Goal: Task Accomplishment & Management: Manage account settings

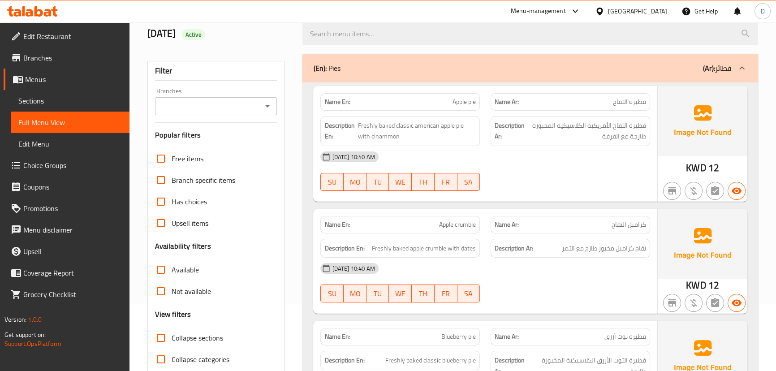
scroll to position [64, 0]
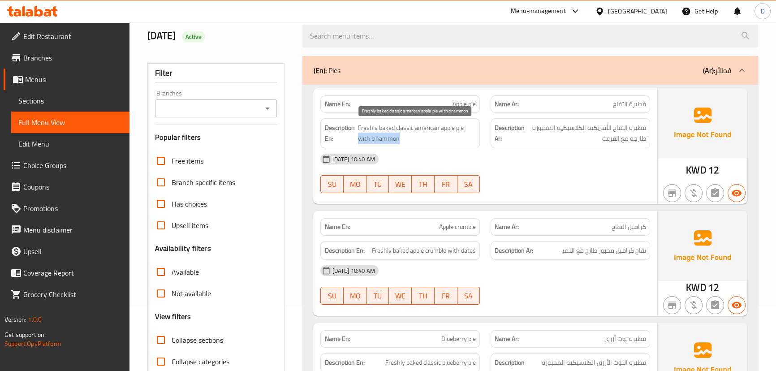
drag, startPoint x: 462, startPoint y: 129, endPoint x: 417, endPoint y: 142, distance: 46.2
click at [417, 142] on span "Freshly baked classic american apple pie with cinammon" at bounding box center [417, 133] width 118 height 22
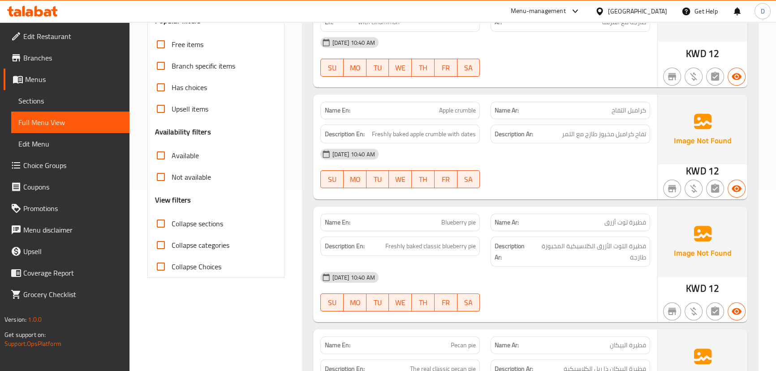
scroll to position [187, 0]
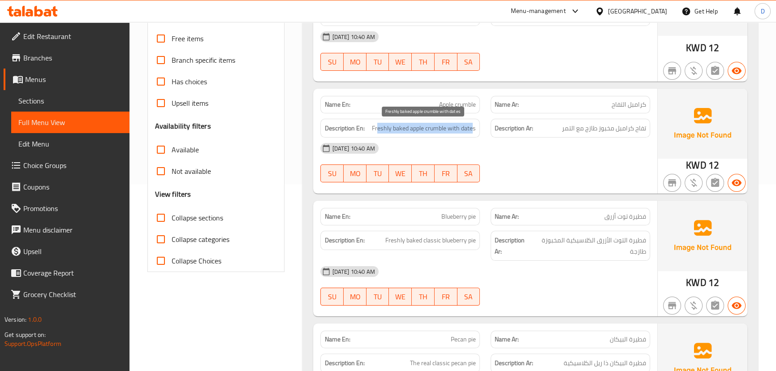
drag, startPoint x: 378, startPoint y: 130, endPoint x: 472, endPoint y: 130, distance: 94.0
click at [472, 130] on span "Freshly baked apple crumble with dates" at bounding box center [424, 128] width 104 height 11
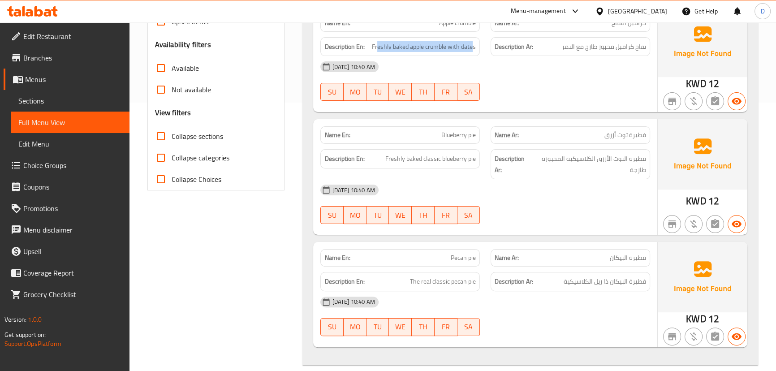
scroll to position [309, 0]
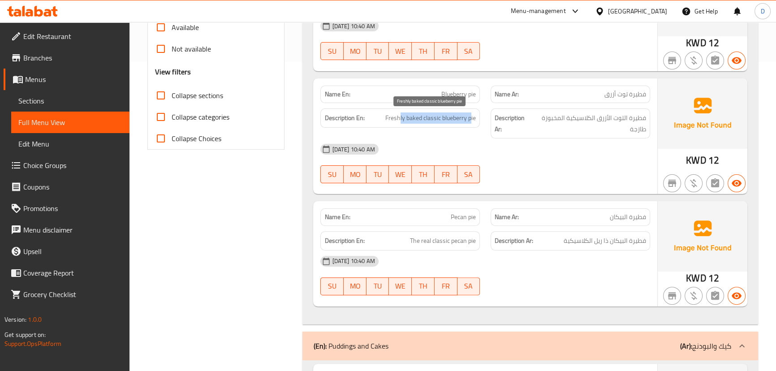
drag, startPoint x: 472, startPoint y: 119, endPoint x: 399, endPoint y: 116, distance: 72.1
click at [399, 116] on span "Freshly baked classic blueberry pie" at bounding box center [430, 117] width 90 height 11
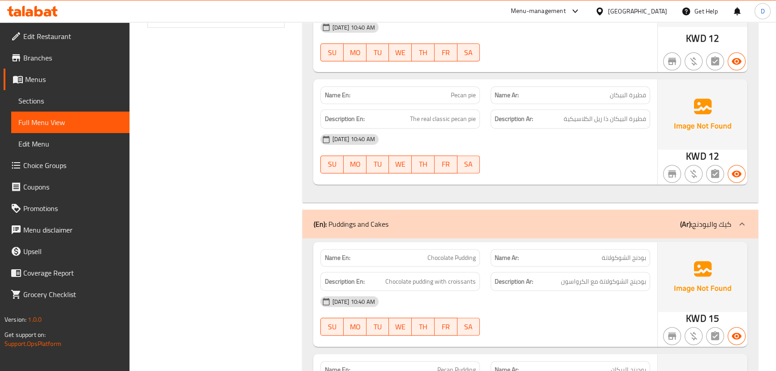
scroll to position [472, 0]
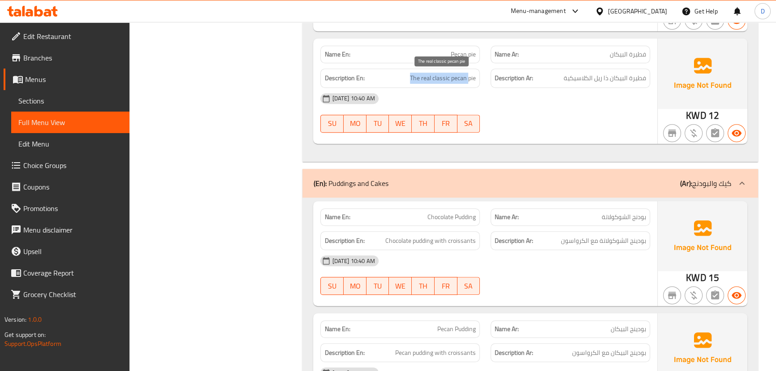
drag, startPoint x: 469, startPoint y: 80, endPoint x: 410, endPoint y: 82, distance: 58.7
click at [410, 82] on span "The real classic pecan pie" at bounding box center [443, 78] width 66 height 11
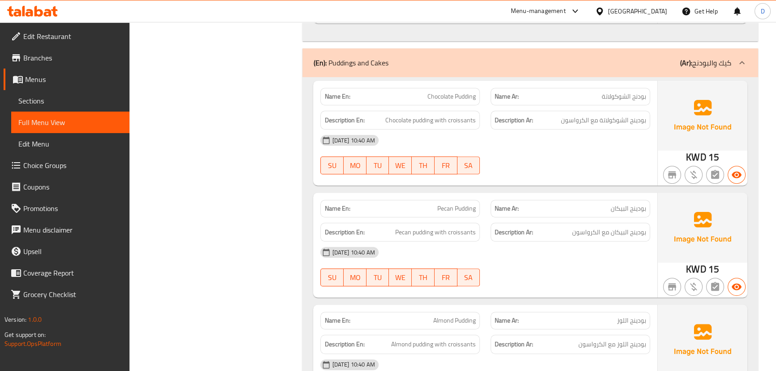
scroll to position [594, 0]
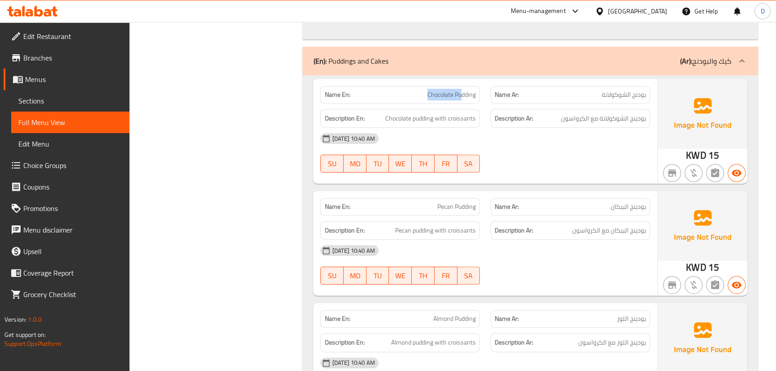
drag, startPoint x: 462, startPoint y: 93, endPoint x: 421, endPoint y: 90, distance: 41.3
click at [421, 90] on p "Name En: Chocolate Pudding" at bounding box center [399, 94] width 151 height 9
drag, startPoint x: 479, startPoint y: 206, endPoint x: 436, endPoint y: 201, distance: 42.8
click at [436, 201] on div "Name En: Pecan Pudding" at bounding box center [399, 206] width 159 height 17
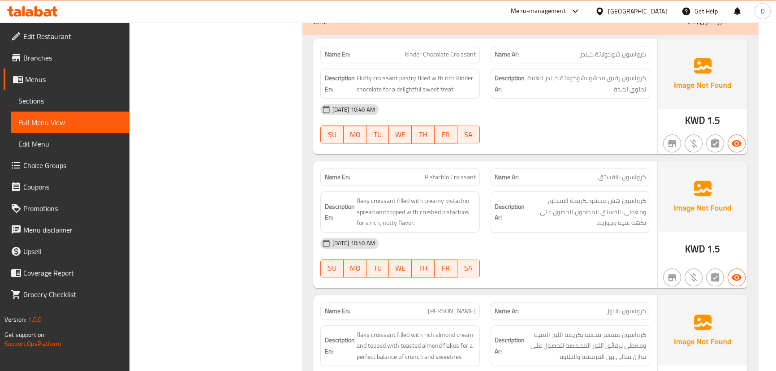
scroll to position [1245, 0]
click at [403, 70] on div "Description En: Fluffy croissant pastry filled with rich Kinder chocolate for a…" at bounding box center [399, 83] width 159 height 30
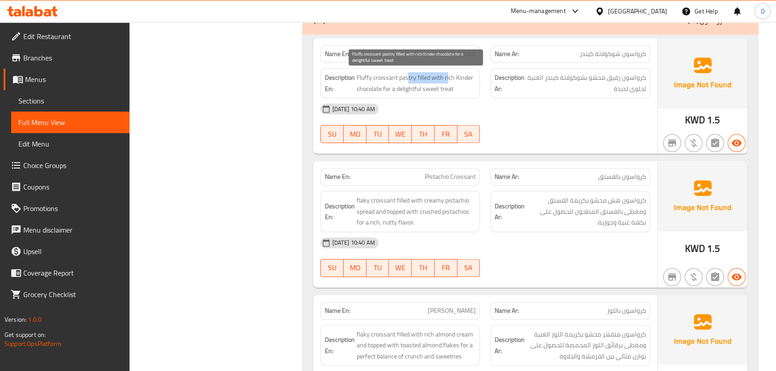
drag, startPoint x: 406, startPoint y: 78, endPoint x: 446, endPoint y: 74, distance: 40.6
click at [446, 74] on span "Fluffy croissant pastry filled with rich Kinder chocolate for a delightful swee…" at bounding box center [416, 83] width 120 height 22
click at [404, 74] on span "Fluffy croissant pastry filled with rich Kinder chocolate for a delightful swee…" at bounding box center [416, 83] width 120 height 22
copy span "pastry"
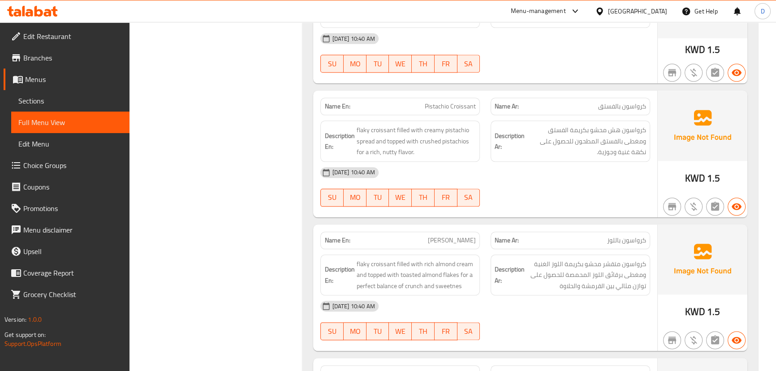
scroll to position [1326, 0]
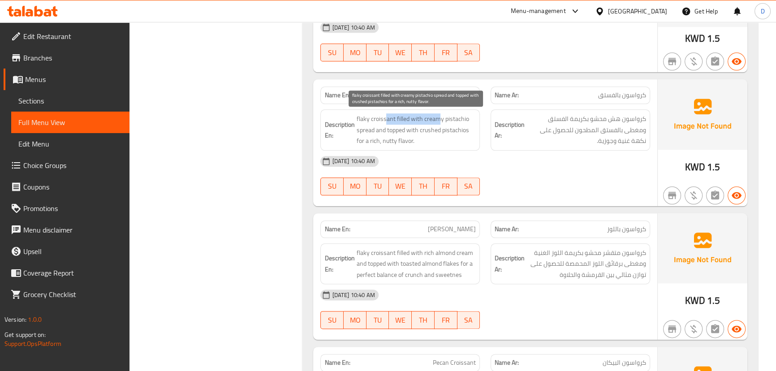
drag, startPoint x: 384, startPoint y: 116, endPoint x: 438, endPoint y: 119, distance: 54.3
click at [438, 119] on span "flaky croissant filled with creamy pistachio spread and topped with crushed pis…" at bounding box center [416, 129] width 120 height 33
click at [402, 118] on span "flaky croissant filled with creamy pistachio spread and topped with crushed pis…" at bounding box center [416, 129] width 120 height 33
drag, startPoint x: 403, startPoint y: 118, endPoint x: 392, endPoint y: 123, distance: 11.6
click at [392, 123] on span "flaky croissant filled with creamy pistachio spread and topped with crushed pis…" at bounding box center [416, 129] width 120 height 33
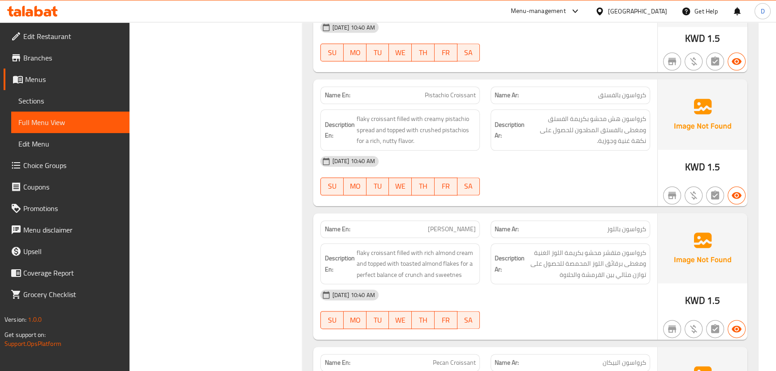
click at [445, 99] on span "Pistachio Croissant" at bounding box center [450, 94] width 51 height 9
copy span "Pistachio Croissant"
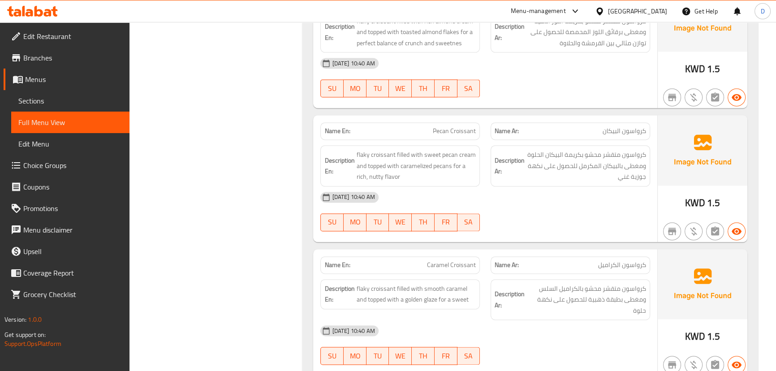
scroll to position [1597, 0]
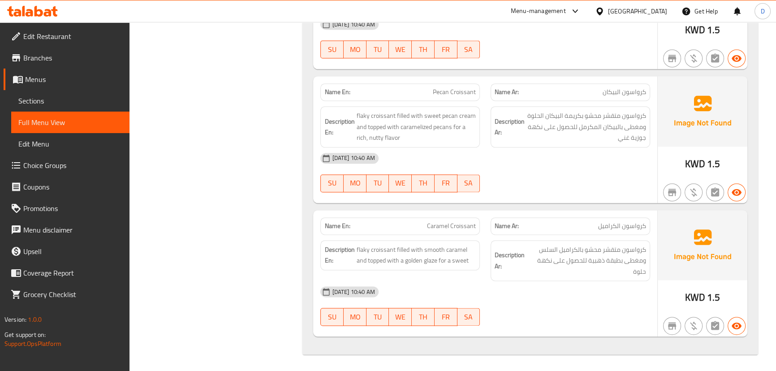
click at [47, 12] on icon at bounding box center [48, 13] width 8 height 8
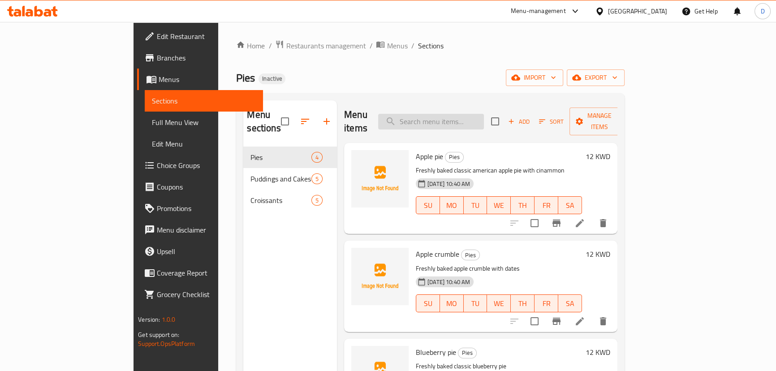
click at [427, 119] on input "search" at bounding box center [431, 122] width 106 height 16
paste input "pastry"
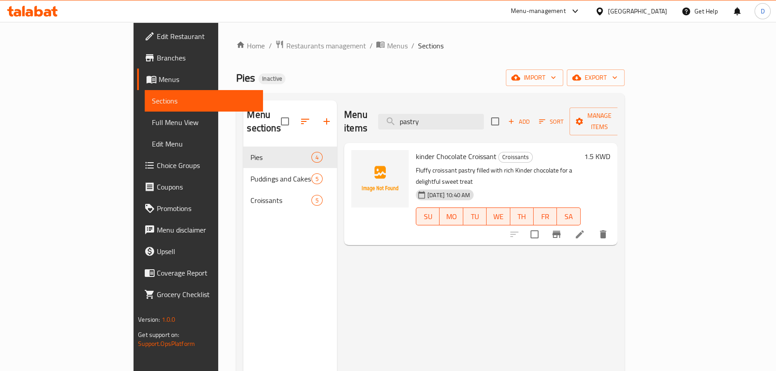
type input "pastry"
click at [585, 229] on icon at bounding box center [579, 234] width 11 height 11
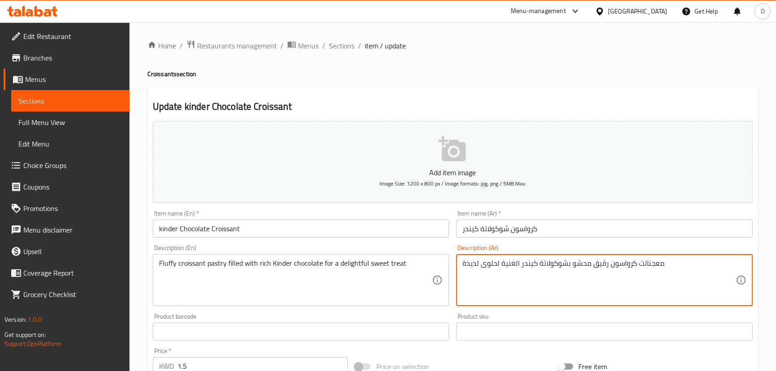
click at [642, 267] on textarea "معجناتت كرواسون رقيق محشو بشوكولاتة كيندر الغنية لحلوى لذيذة" at bounding box center [598, 280] width 273 height 43
type textarea "معجنات كرواسون رقيق محشو بشوكولاتة كيندر الغنية لحلوى لذيذة"
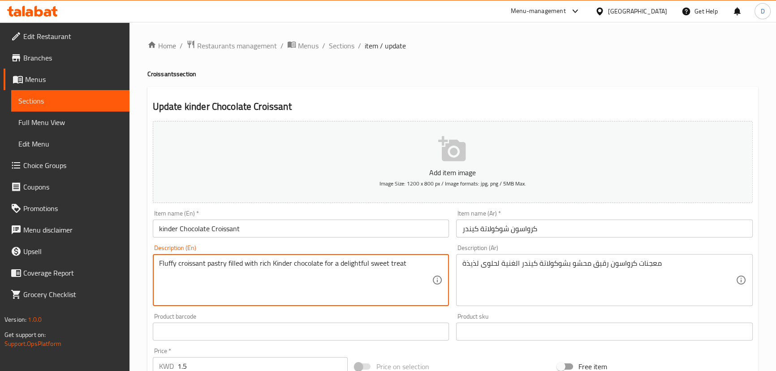
drag, startPoint x: 180, startPoint y: 267, endPoint x: 348, endPoint y: 263, distance: 167.1
click at [360, 266] on textarea "Fluffy croissant pastry filled with rich Kinder chocolate for a delightful swee…" at bounding box center [295, 280] width 273 height 43
drag, startPoint x: 323, startPoint y: 260, endPoint x: 409, endPoint y: 261, distance: 86.0
click at [409, 261] on textarea "Fluffy croissant pastry filled with rich Kinder chocolate for a delightful swee…" at bounding box center [295, 280] width 273 height 43
type textarea "Fluffy croissant pastry filled with rich Kinder chocolate"
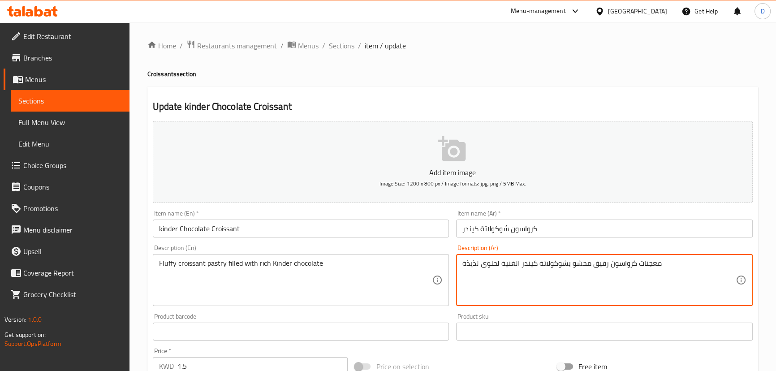
drag, startPoint x: 519, startPoint y: 263, endPoint x: 511, endPoint y: 262, distance: 8.6
click at [511, 262] on textarea "معجنات كرواسون رقيق محشو بشوكولاتة كيندر الغنية لحلوى لذيذة" at bounding box center [598, 280] width 273 height 43
drag, startPoint x: 498, startPoint y: 263, endPoint x: 461, endPoint y: 266, distance: 37.7
click at [461, 266] on div "معجنات كرواسون رقيق محشو بشوكولاتة كيندر الغنية لحلوى لذيذة Description (Ar)" at bounding box center [604, 280] width 296 height 52
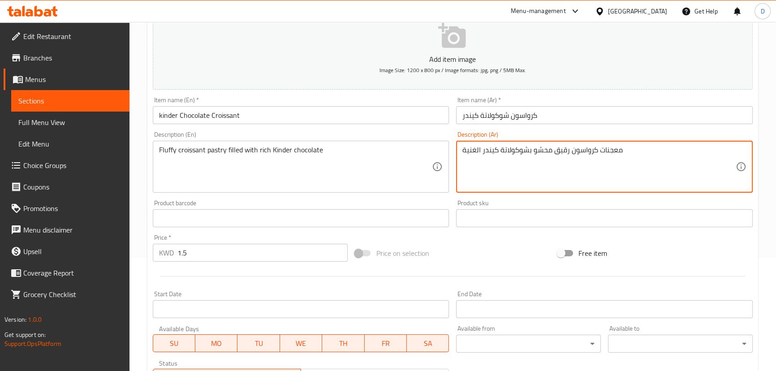
scroll to position [244, 0]
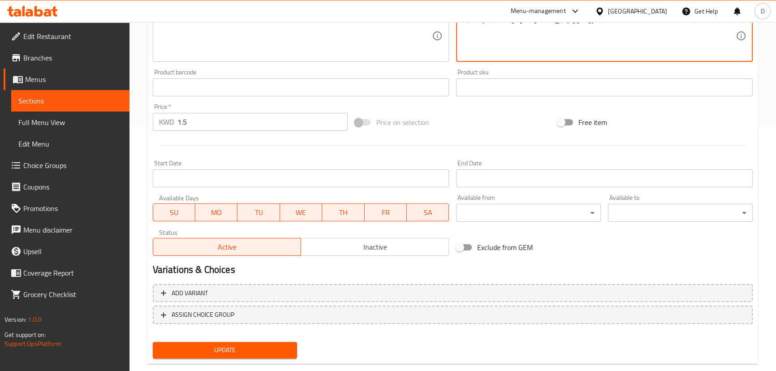
type textarea "معجنات كرواسون رقيق محشو بشوكولاتة كيندر الغنية"
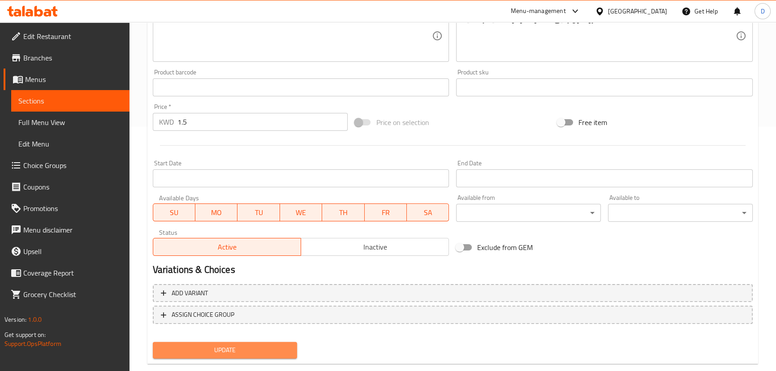
click at [253, 354] on span "Update" at bounding box center [225, 349] width 130 height 11
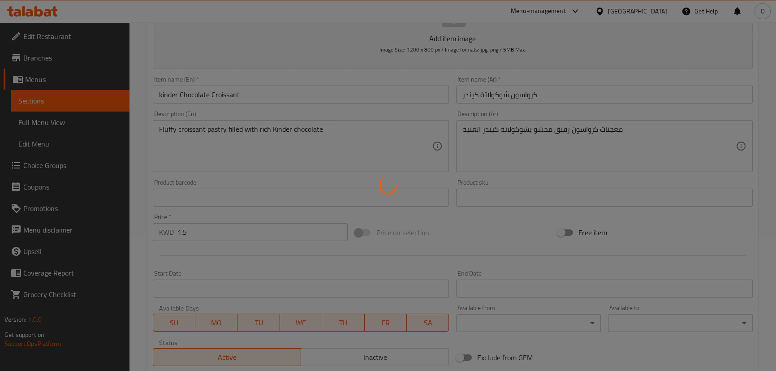
scroll to position [122, 0]
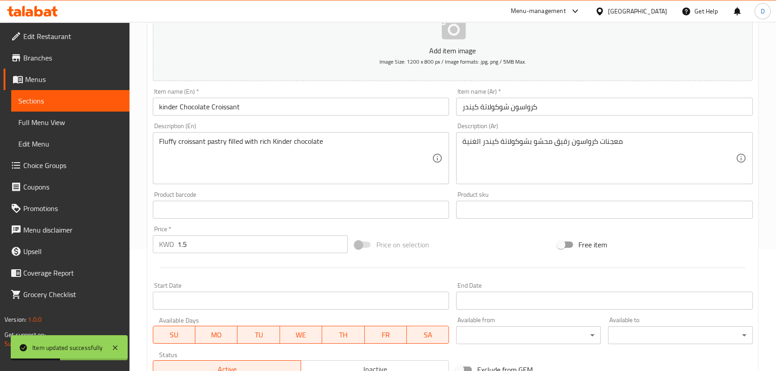
click at [103, 99] on span "Sections" at bounding box center [70, 100] width 104 height 11
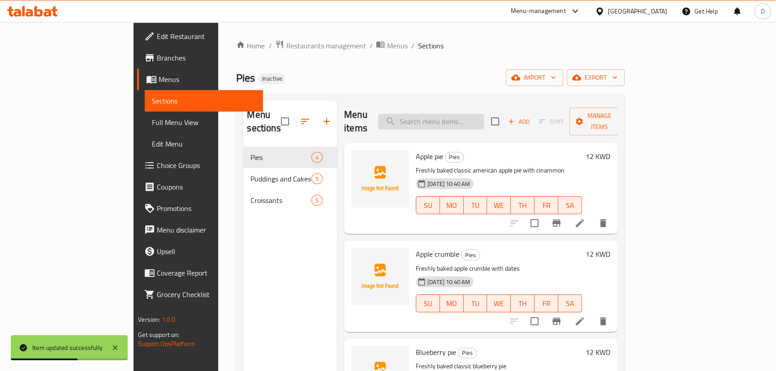
click at [457, 120] on input "search" at bounding box center [431, 122] width 106 height 16
paste input "Pistachio Croissant"
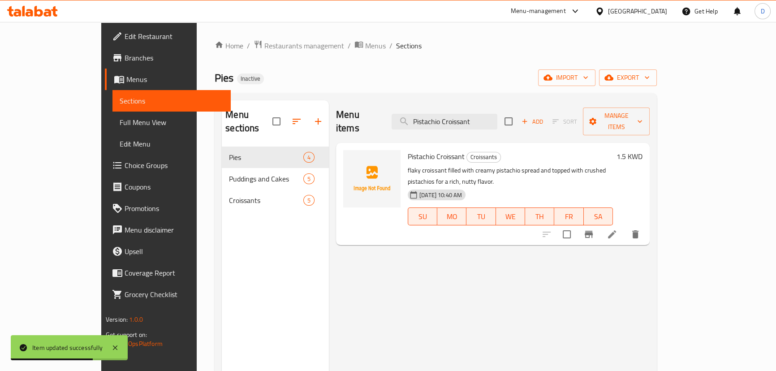
type input "Pistachio Croissant"
click at [616, 230] on icon at bounding box center [612, 234] width 8 height 8
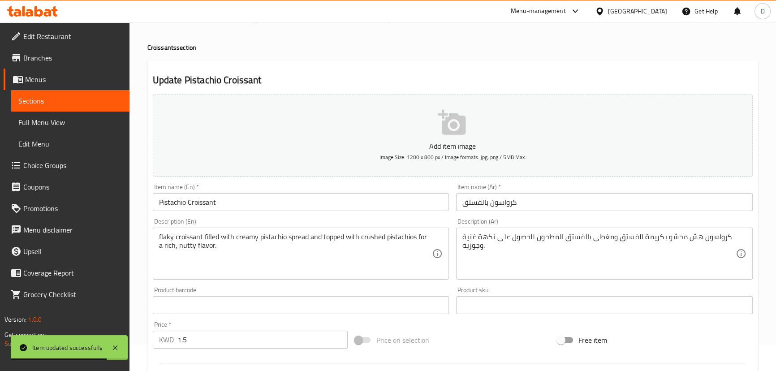
scroll to position [40, 0]
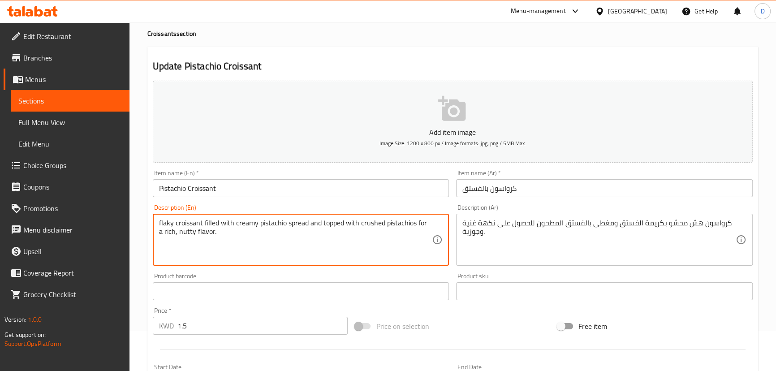
click at [163, 221] on textarea "flaky croissant filled with creamy pistachio spread and topped with crushed pis…" at bounding box center [295, 240] width 273 height 43
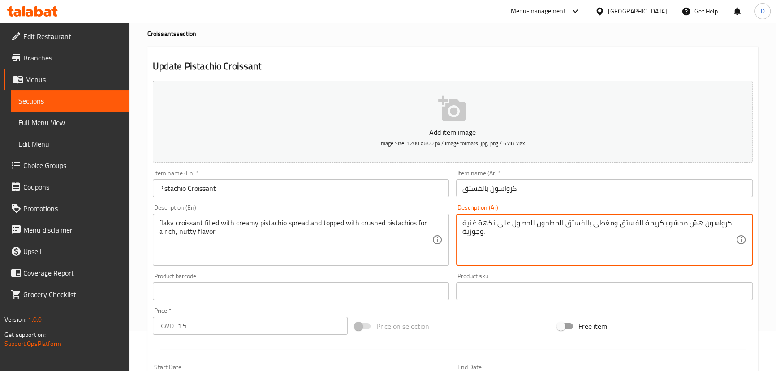
click at [694, 223] on textarea "كرواسون هش محشو بكريمة الفستق ومغطى بالفستق المطحون للحصول على نكهة غنية وجوزية." at bounding box center [598, 240] width 273 height 43
paste textarea "شاري"
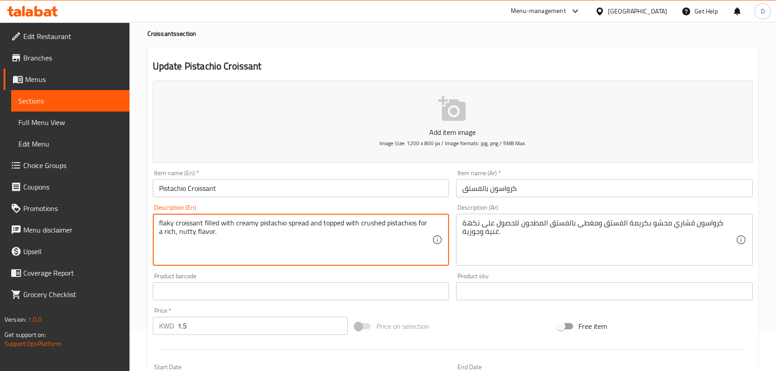
drag, startPoint x: 223, startPoint y: 214, endPoint x: 309, endPoint y: 222, distance: 86.0
click at [309, 222] on div "flaky croissant filled with creamy pistachio spread and topped with crushed pis…" at bounding box center [301, 240] width 296 height 52
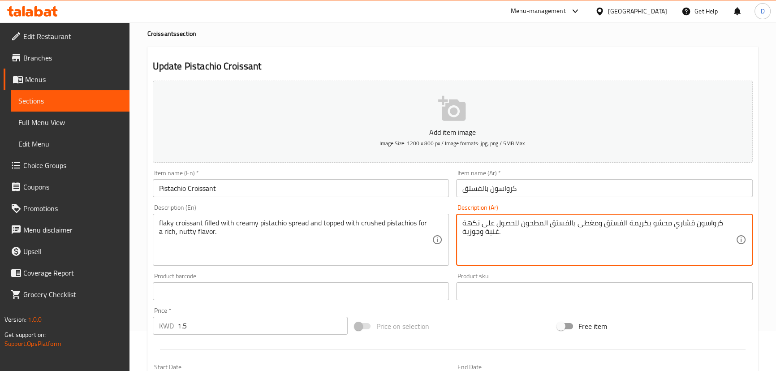
drag, startPoint x: 646, startPoint y: 224, endPoint x: 628, endPoint y: 221, distance: 18.2
click at [628, 221] on textarea "كرواسون قشاري محشو بكريمة الفستق ومغطى بالفستق المطحون للحصول على نكهة غنية وجو…" at bounding box center [598, 240] width 273 height 43
click at [600, 222] on textarea "كرواسون قشاري محشو باسبريد الفستق ومغطى بالفستق المطحون للحصول على نكهة غنية وج…" at bounding box center [598, 240] width 273 height 43
paste textarea "ريمة"
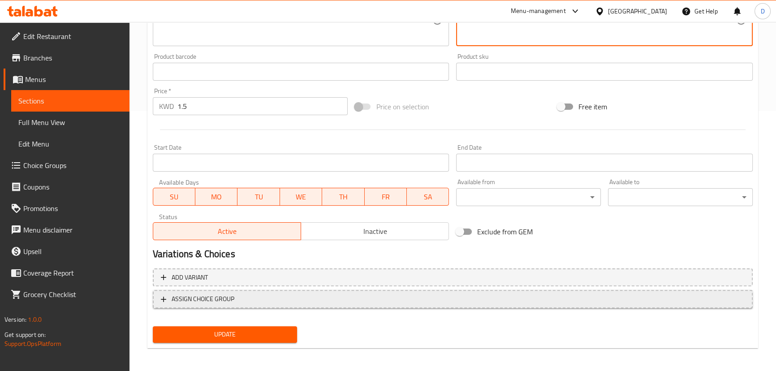
scroll to position [261, 0]
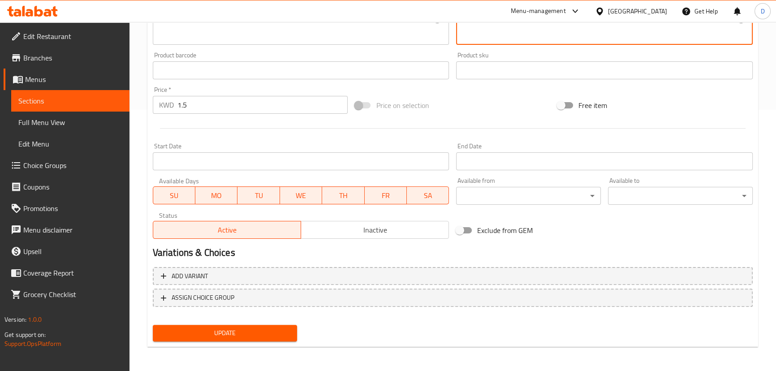
type textarea "كرواسون قشاري محشو باسبريد الفستق الكريمي ومغطى بالفستق المطحون للحصول على نكهة…"
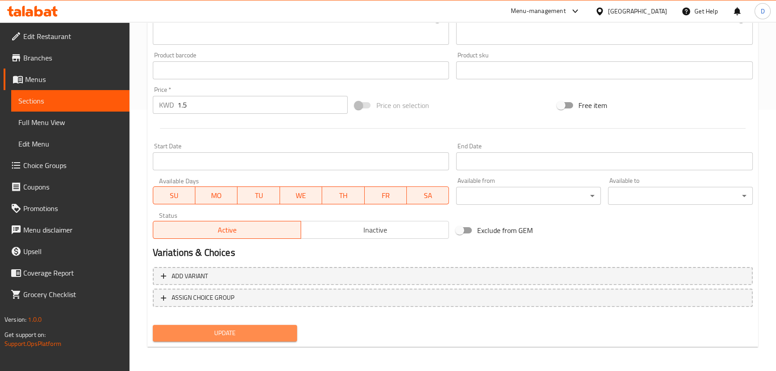
click at [278, 330] on span "Update" at bounding box center [225, 332] width 130 height 11
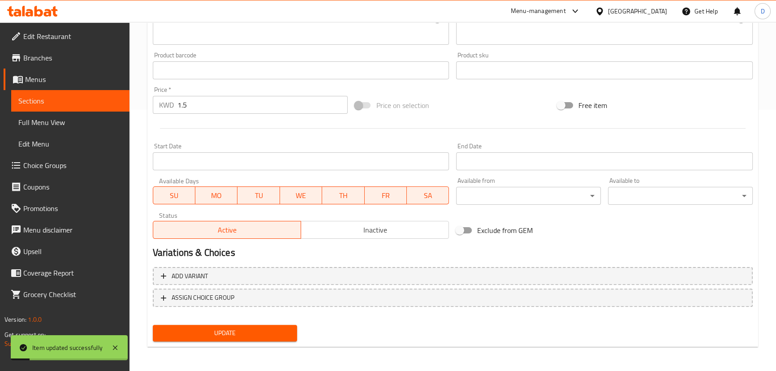
click at [81, 99] on span "Sections" at bounding box center [70, 100] width 104 height 11
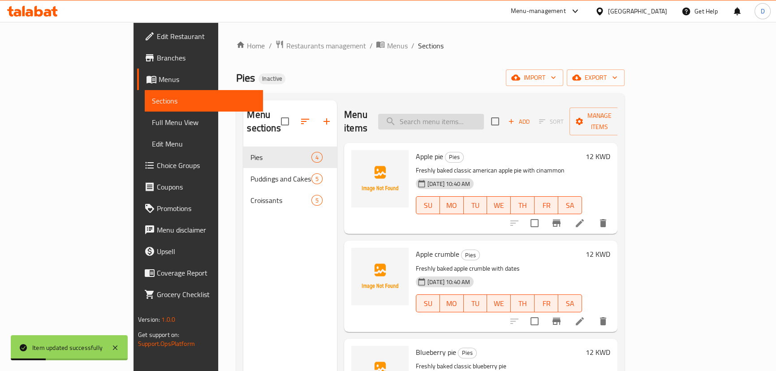
click at [484, 114] on input "search" at bounding box center [431, 122] width 106 height 16
paste input "flaky croissant filled with rich almond cream and topped with toasted almond fl…"
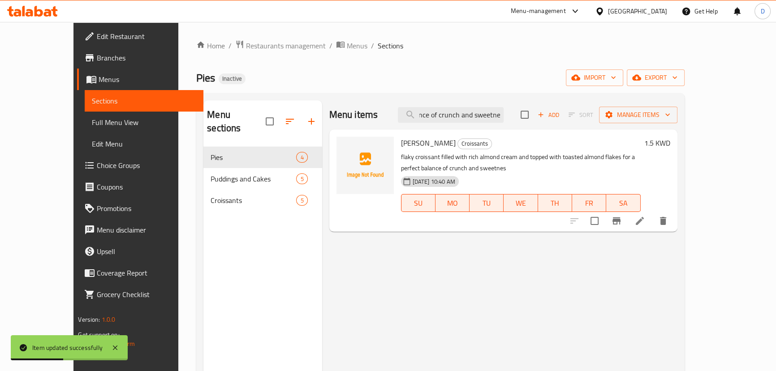
type input "flaky croissant filled with rich almond cream and topped with toasted almond fl…"
click at [645, 226] on icon at bounding box center [639, 220] width 11 height 11
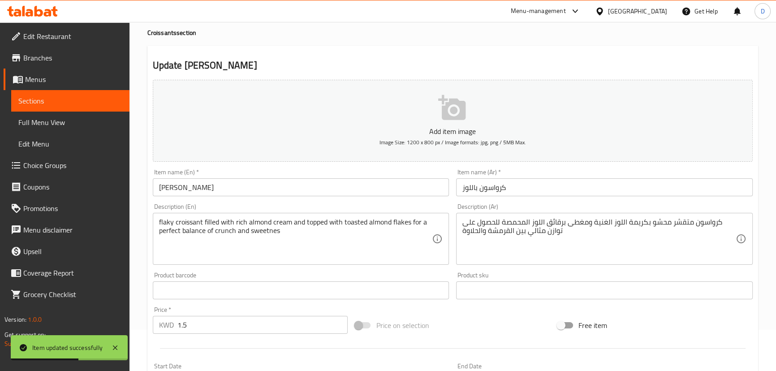
scroll to position [81, 0]
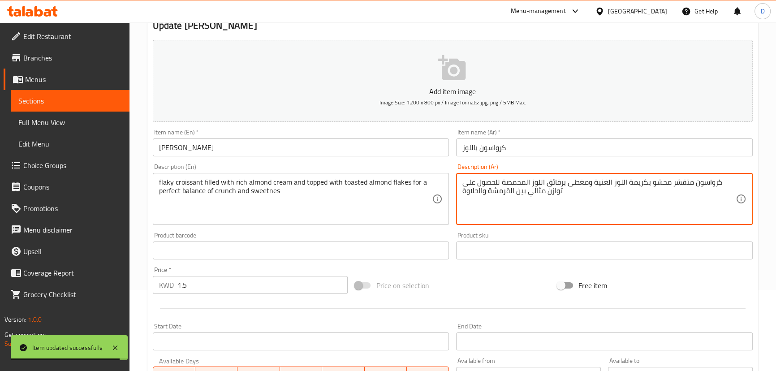
click at [678, 185] on textarea "كرواسون متقشر محشو بكريمة اللوز الغنية ومغطى برقائق اللوز المحمصة للحصول على تو…" at bounding box center [598, 199] width 273 height 43
paste textarea "شاري"
type textarea "كرواسون قشاري محشو بكريمة اللوز الغنية ومغطى برقائق اللوز المحمصة للحصول على تو…"
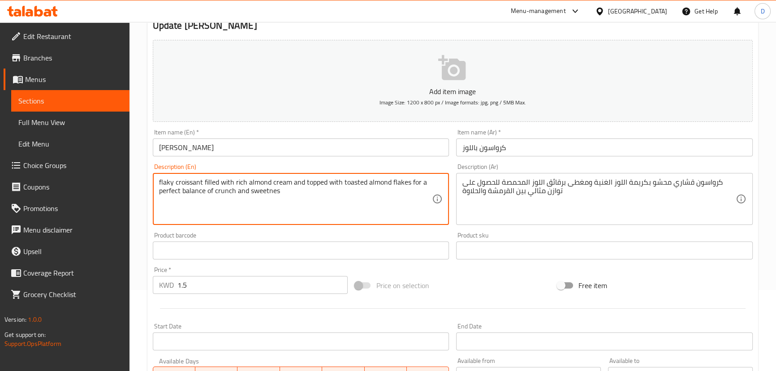
drag, startPoint x: 195, startPoint y: 179, endPoint x: 371, endPoint y: 189, distance: 176.3
click at [366, 195] on textarea "flaky croissant filled with rich almond cream and topped with toasted almond fl…" at bounding box center [295, 199] width 273 height 43
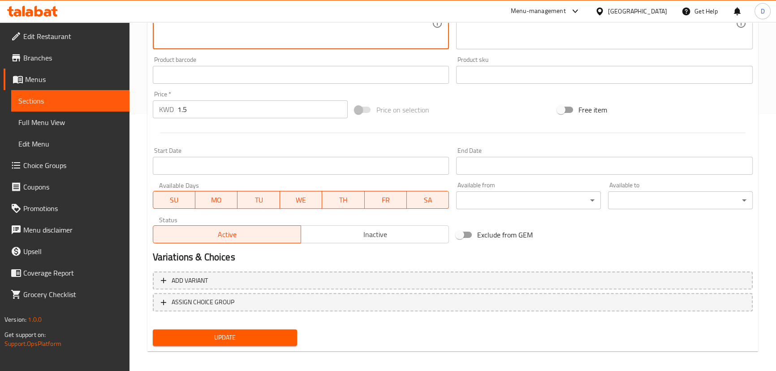
scroll to position [261, 0]
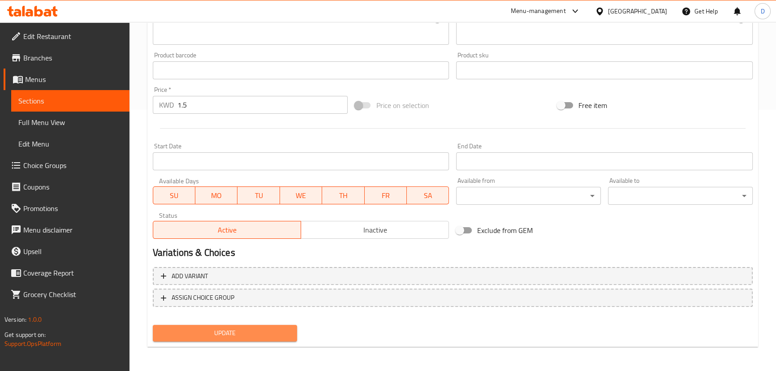
click at [244, 328] on span "Update" at bounding box center [225, 332] width 130 height 11
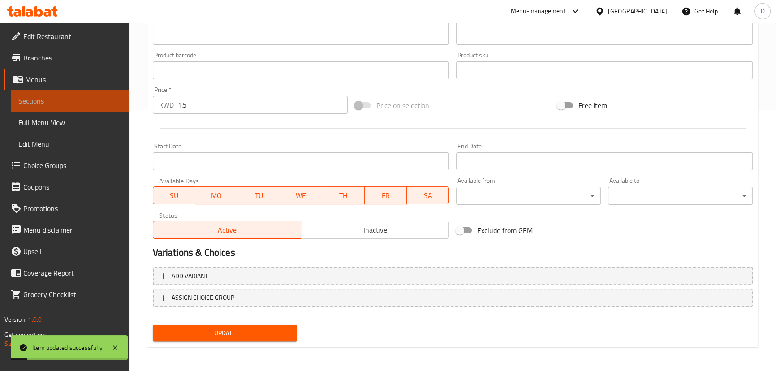
click at [99, 101] on span "Sections" at bounding box center [70, 100] width 104 height 11
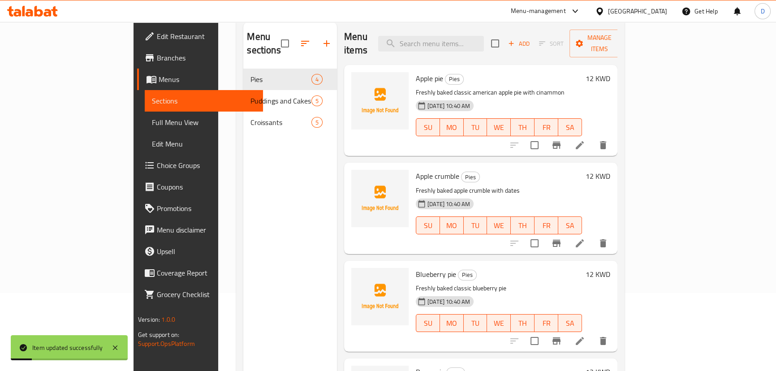
scroll to position [4, 0]
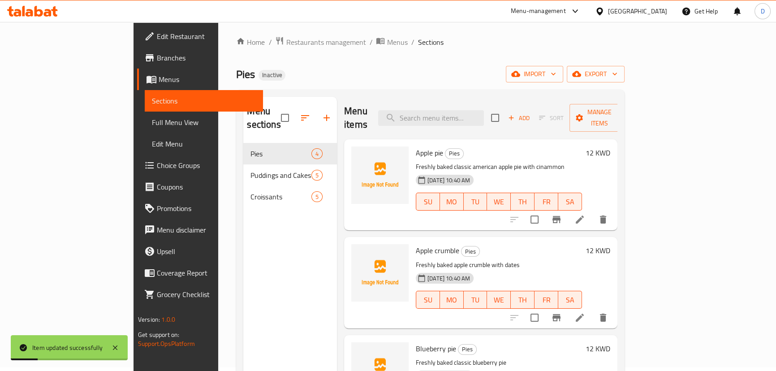
click at [491, 101] on div "Menu items Add Sort Manage items" at bounding box center [480, 118] width 273 height 43
click at [481, 112] on input "search" at bounding box center [431, 118] width 106 height 16
paste input "flaky croissant filled with sweet pecan cream and topped with caramelized pecan…"
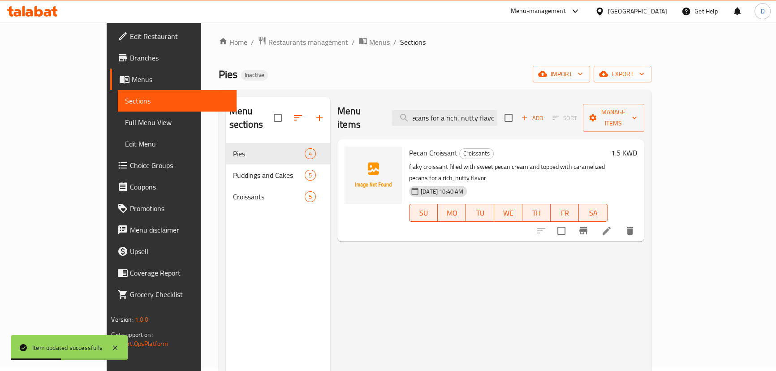
type input "flaky croissant filled with sweet pecan cream and topped with caramelized pecan…"
click at [619, 223] on li at bounding box center [606, 231] width 25 height 16
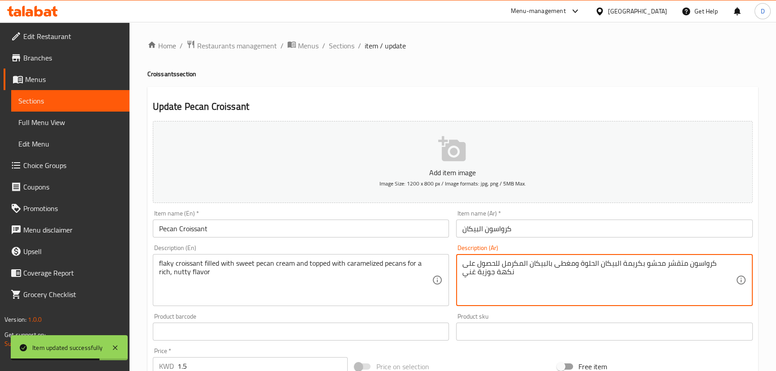
click at [693, 264] on textarea "كرواسون متقشر محشو بكريمة البيكان الحلوة ومغطى بالبيكان المكرمل للحصول على نكهة…" at bounding box center [598, 280] width 273 height 43
paste textarea "شاري"
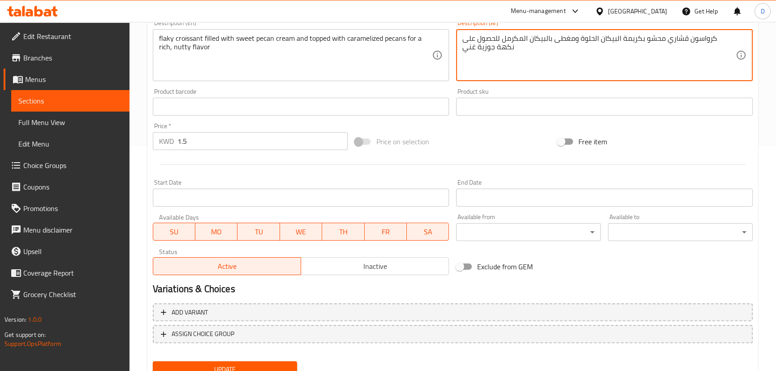
scroll to position [261, 0]
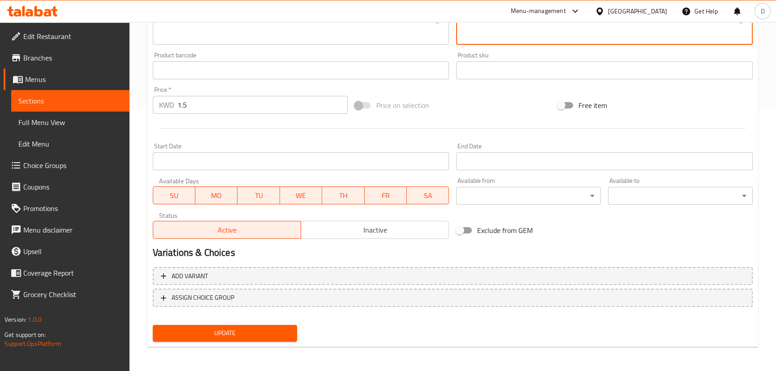
type textarea "كرواسون قشاري محشو بكريمة البيكان الحلوة ومغطى بالبيكان المكرمل للحصول على نكهة…"
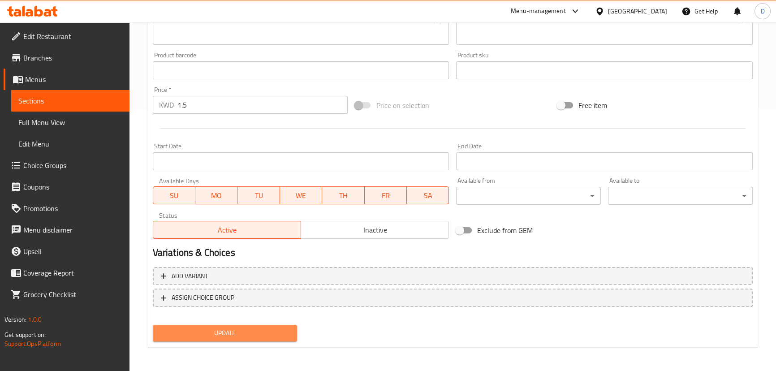
click at [276, 336] on span "Update" at bounding box center [225, 332] width 130 height 11
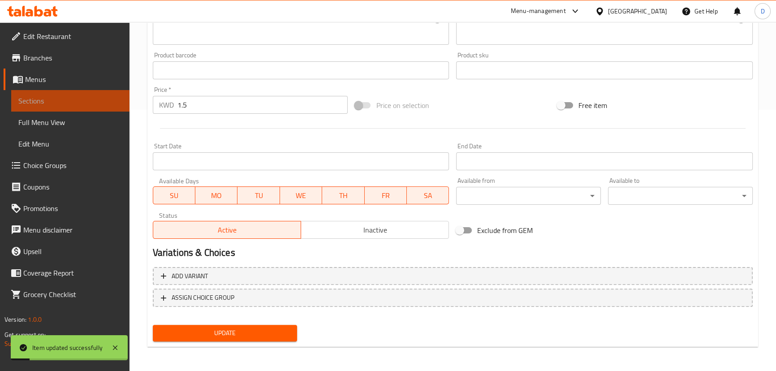
click at [103, 103] on span "Sections" at bounding box center [70, 100] width 104 height 11
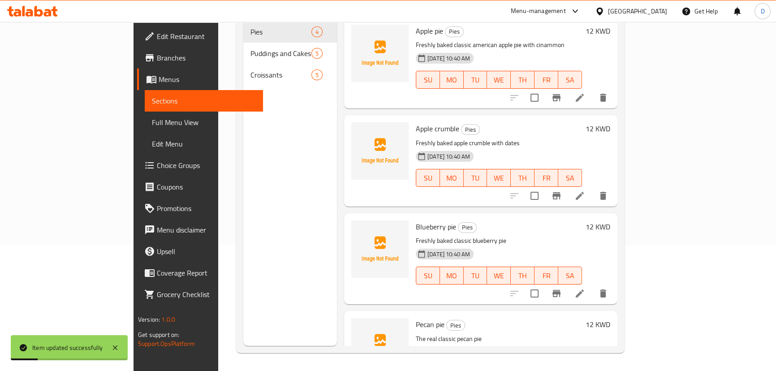
scroll to position [44, 0]
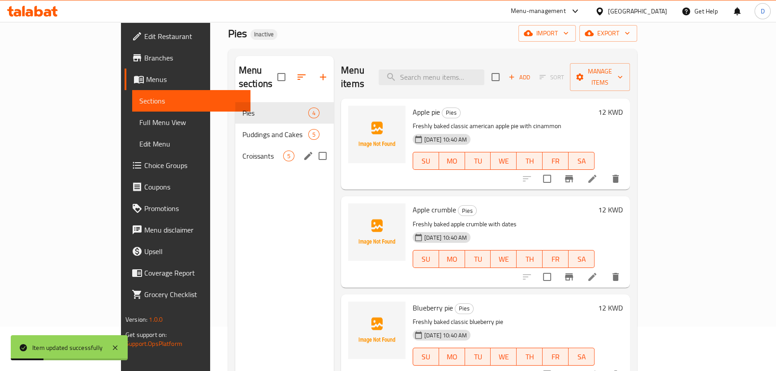
click at [238, 145] on div "Croissants 5" at bounding box center [284, 155] width 99 height 21
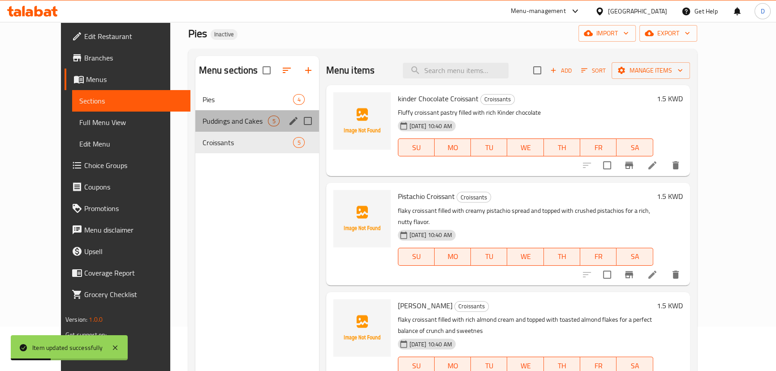
click at [235, 128] on div "Puddings and Cakes 5" at bounding box center [257, 120] width 124 height 21
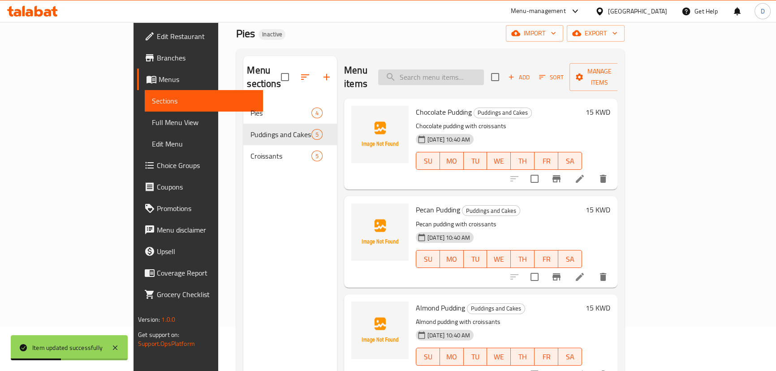
click at [484, 74] on input "search" at bounding box center [431, 77] width 106 height 16
paste input "flaky croissant filled with smooth caramel and topped with a golden glaze for a…"
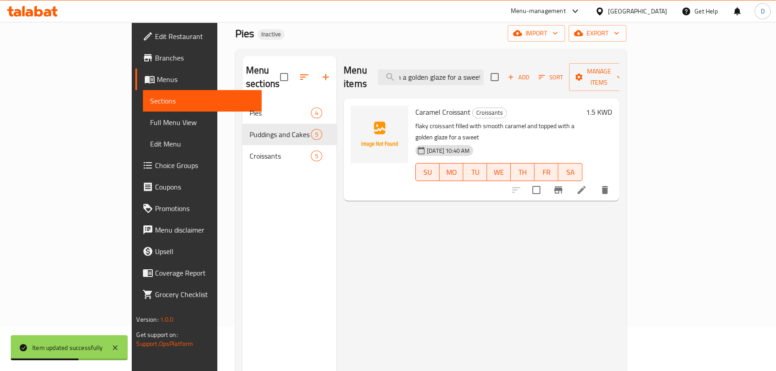
type input "flaky croissant filled with smooth caramel and topped with a golden glaze for a…"
click at [594, 182] on li at bounding box center [581, 190] width 25 height 16
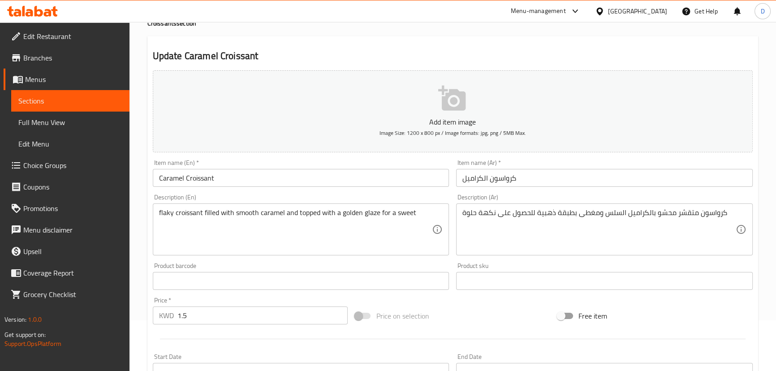
scroll to position [122, 0]
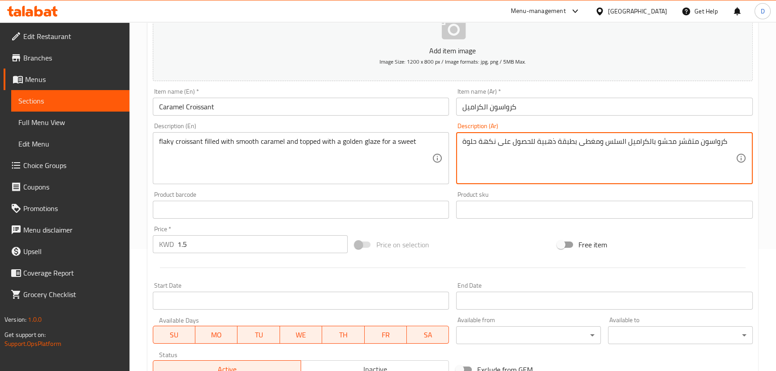
click at [681, 143] on textarea "كرواسون متقشر محشو بالكراميل السلس ومغطى بطبقة ذهبية للحصول على نكهة حلوة" at bounding box center [598, 158] width 273 height 43
paste textarea "شاري"
drag, startPoint x: 571, startPoint y: 136, endPoint x: 558, endPoint y: 138, distance: 14.0
click at [558, 138] on textarea "كرواسون قشاري محشو بالكراميل السلس ومغطى بطبقة ذهبية للحصول على نكهة حلوة" at bounding box center [598, 158] width 273 height 43
click at [538, 140] on textarea "كرواسون قشاري محشو بالكراميل السلس ومغطى بجليز ذهبية للحصول على نكهة حلوة" at bounding box center [598, 158] width 273 height 43
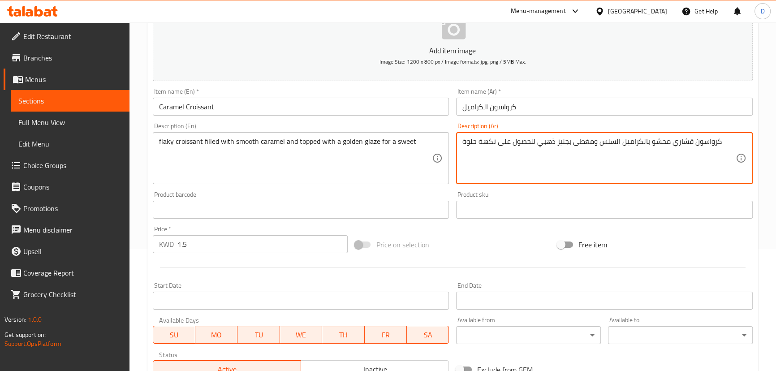
click at [489, 139] on textarea "كرواسون قشاري محشو بالكراميل السلس ومغطى بجليز ذهبي للحصول على نكهة حلوة" at bounding box center [598, 158] width 273 height 43
click at [470, 144] on textarea "كرواسون قشاري محشو بالكراميل السلس ومغطى بجليز ذهبي للحصول على حلوة" at bounding box center [598, 158] width 273 height 43
type textarea "كرواسون قشاري محشو بالكراميل السلس ومغطى بجليز ذهبي للحصول على حلوة"
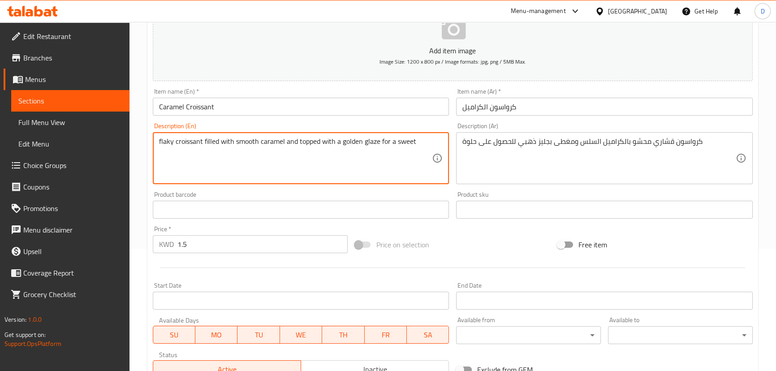
click at [384, 142] on textarea "flaky croissant filled with smooth caramel and topped with a golden glaze for a…" at bounding box center [295, 158] width 273 height 43
drag, startPoint x: 384, startPoint y: 142, endPoint x: 379, endPoint y: 141, distance: 5.4
click at [379, 141] on textarea "flaky croissant filled with smooth caramel and topped with a golden glazea sweet" at bounding box center [295, 158] width 273 height 43
type textarea "flaky croissant filled with smooth caramel and topped with a golden glaze, sweet"
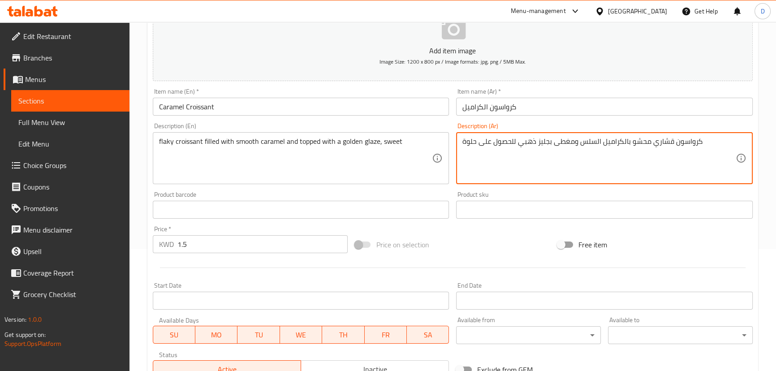
drag, startPoint x: 476, startPoint y: 139, endPoint x: 518, endPoint y: 147, distance: 42.3
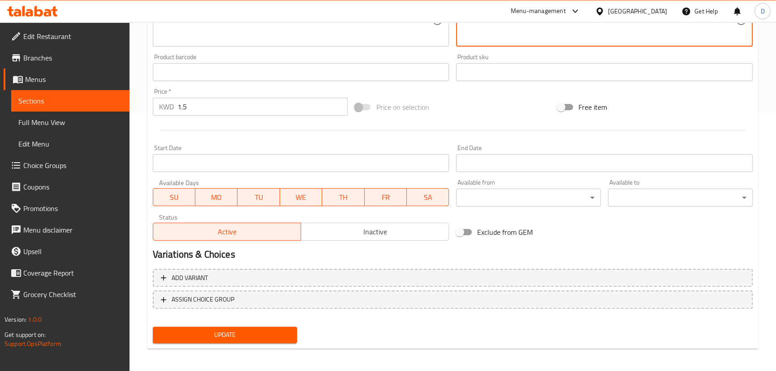
scroll to position [261, 0]
type textarea "كرواسون قشاري محشو بالكراميل السلس ومغطى بجليز ذهبي، حلوة"
click at [262, 327] on span "Update" at bounding box center [225, 332] width 130 height 11
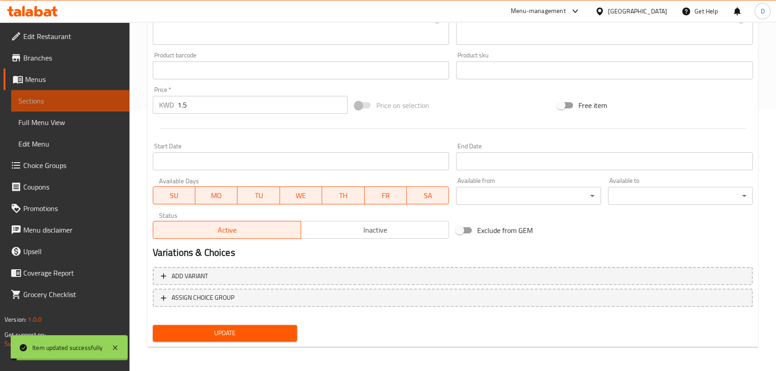
click at [97, 98] on span "Sections" at bounding box center [70, 100] width 104 height 11
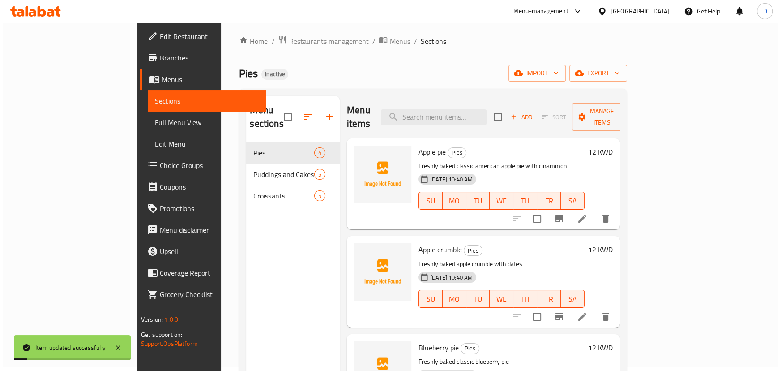
scroll to position [4, 0]
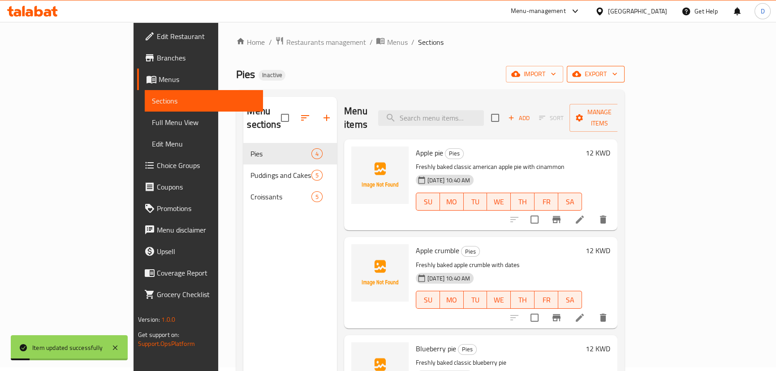
click at [581, 73] on icon "button" at bounding box center [576, 74] width 9 height 6
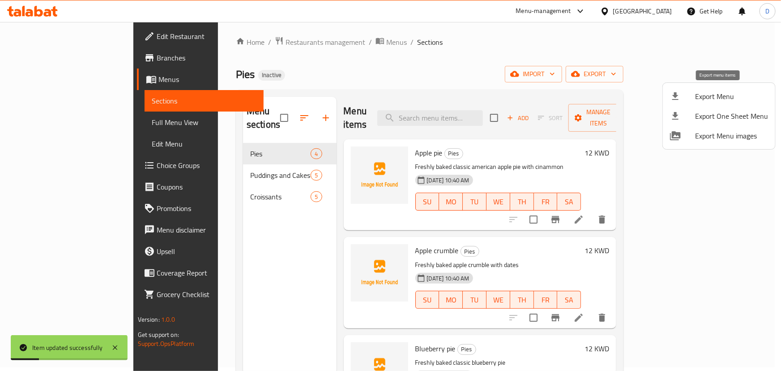
click at [710, 91] on span "Export Menu" at bounding box center [731, 96] width 73 height 11
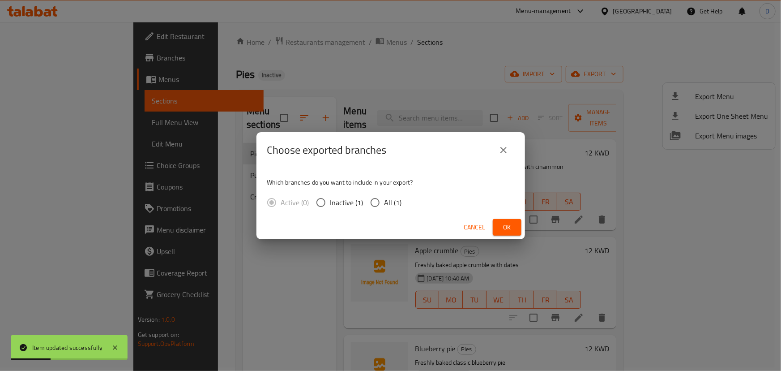
click at [389, 202] on span "All (1)" at bounding box center [393, 202] width 17 height 11
click at [385, 202] on input "All (1)" at bounding box center [375, 202] width 19 height 19
radio input "true"
click at [498, 230] on button "Ok" at bounding box center [507, 227] width 29 height 17
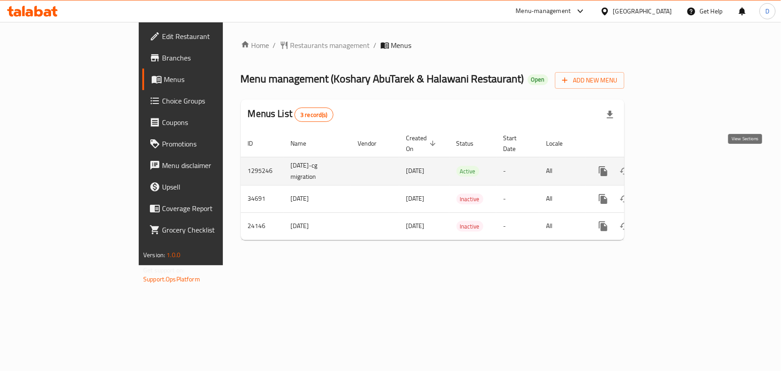
click at [674, 166] on icon "enhanced table" at bounding box center [668, 171] width 11 height 11
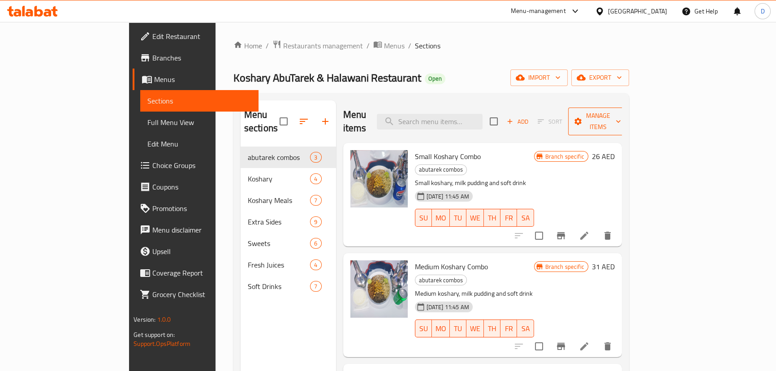
click at [621, 112] on span "Manage items" at bounding box center [598, 121] width 46 height 22
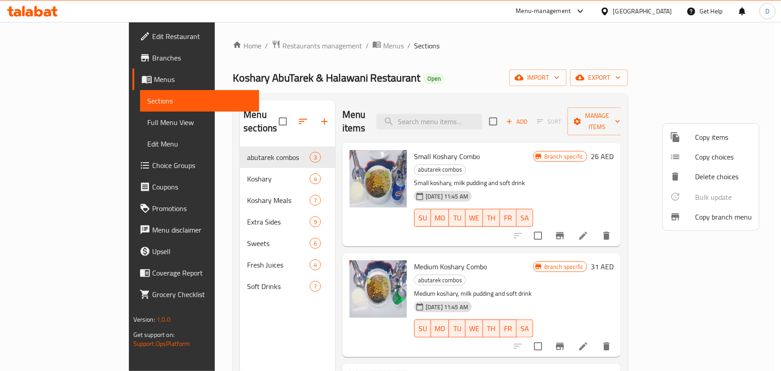
click at [705, 211] on span "Copy branch menu" at bounding box center [723, 216] width 57 height 11
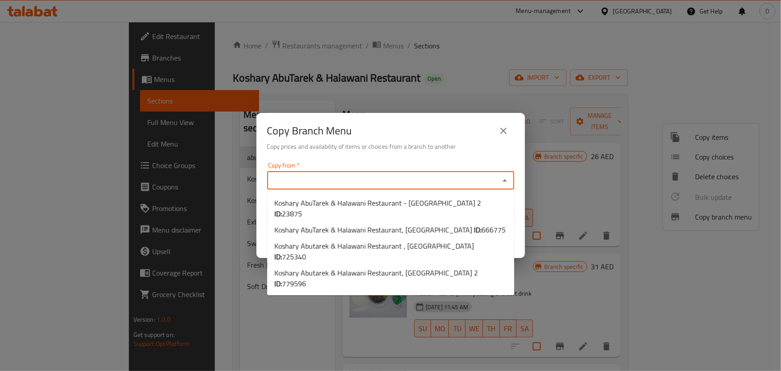
click at [376, 176] on input "Copy from   *" at bounding box center [383, 180] width 227 height 13
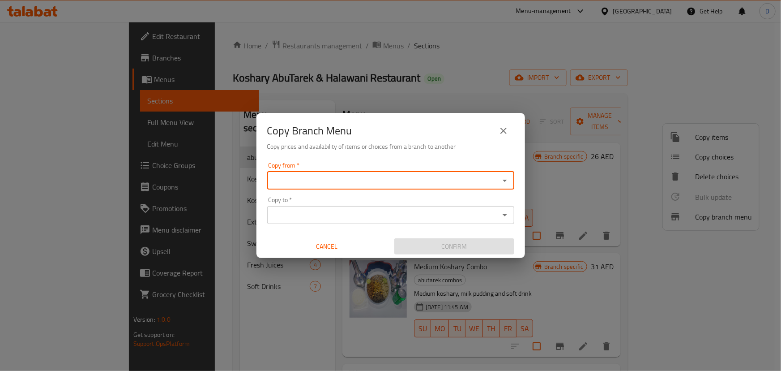
click at [292, 180] on input "Copy from   *" at bounding box center [383, 180] width 227 height 13
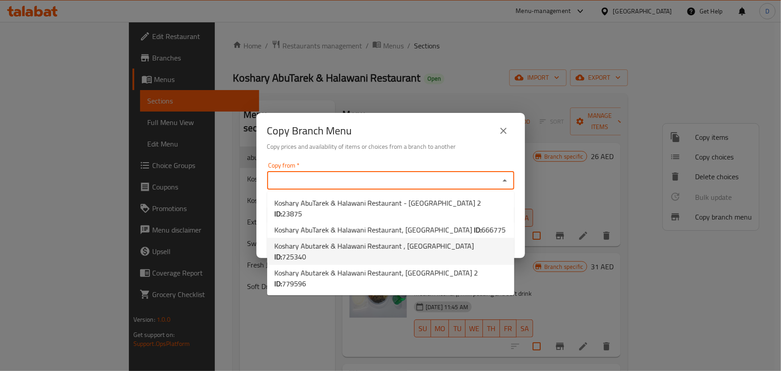
click at [330, 240] on span "Koshary Abutarek & Halawani Restaurant , Al Taawun ID: 725340" at bounding box center [391, 250] width 233 height 21
type input "Koshary Abutarek & Halawani Restaurant , Al Taawun"
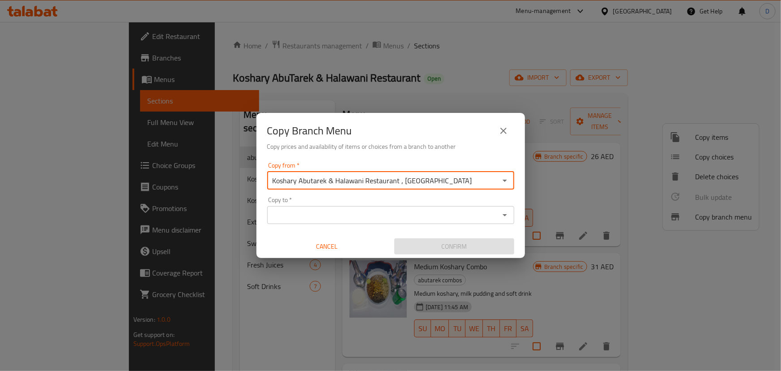
click at [333, 209] on input "Copy to   *" at bounding box center [383, 215] width 227 height 13
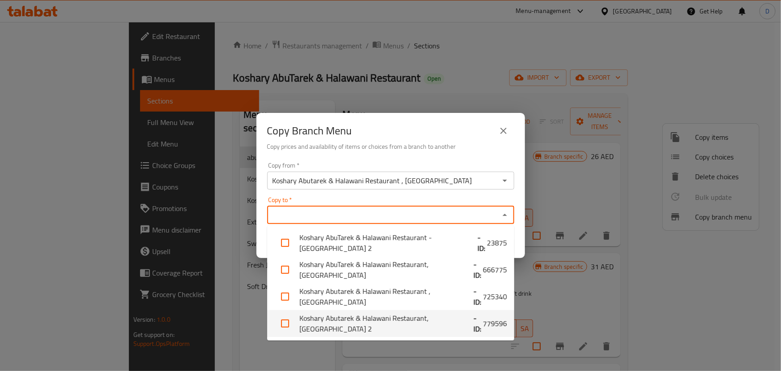
click at [327, 327] on li "Koshary Abutarek & Halawani Restaurant, Al Nakhil 2 - ID: 779596" at bounding box center [390, 323] width 247 height 27
checkbox input "true"
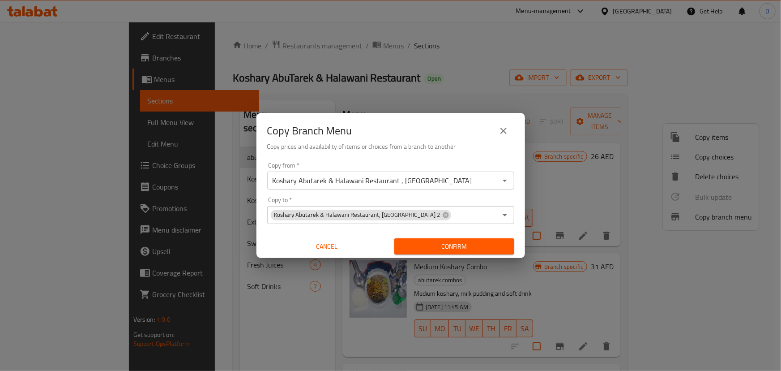
click at [440, 144] on h6 "Copy prices and availability of items or choices from a branch to another" at bounding box center [390, 147] width 247 height 10
click at [458, 242] on span "Confirm" at bounding box center [455, 246] width 106 height 11
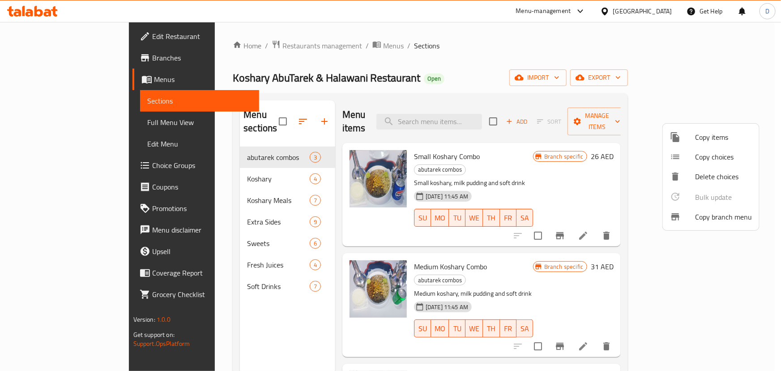
click at [312, 45] on div at bounding box center [390, 185] width 781 height 371
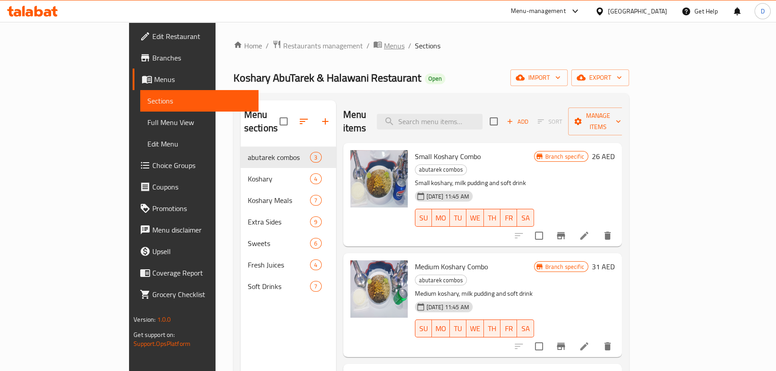
click at [384, 45] on span "Menus" at bounding box center [394, 45] width 21 height 11
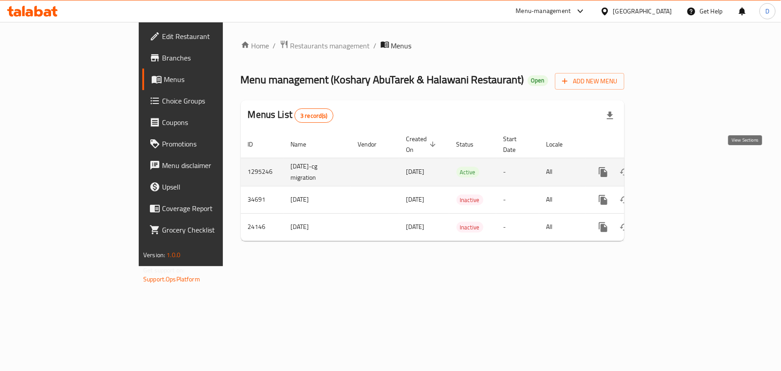
click at [679, 161] on link "enhanced table" at bounding box center [667, 171] width 21 height 21
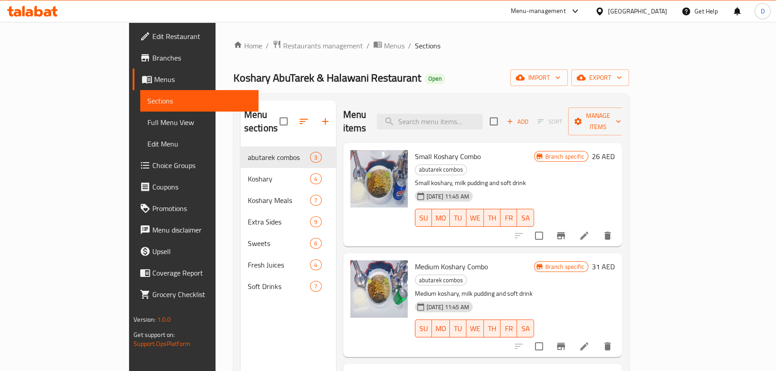
click at [629, 87] on div "Home / Restaurants management / Menus / Sections Koshary AbuTarek & Halawani Re…" at bounding box center [430, 259] width 395 height 438
click at [629, 72] on button "export" at bounding box center [600, 77] width 58 height 17
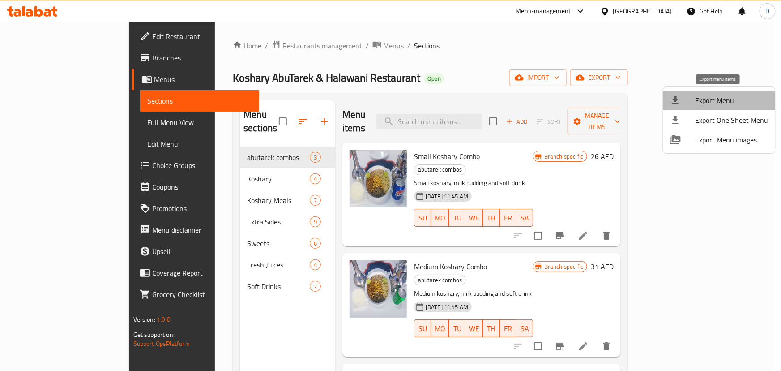
click at [721, 93] on li "Export Menu" at bounding box center [719, 100] width 112 height 20
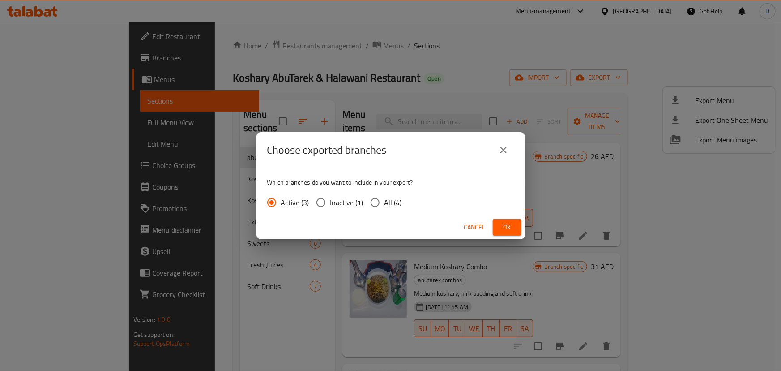
drag, startPoint x: 390, startPoint y: 203, endPoint x: 408, endPoint y: 208, distance: 18.6
click at [396, 206] on span "All (4)" at bounding box center [393, 202] width 17 height 11
click at [396, 204] on span "All (4)" at bounding box center [393, 202] width 17 height 11
click at [385, 204] on input "All (4)" at bounding box center [375, 202] width 19 height 19
radio input "true"
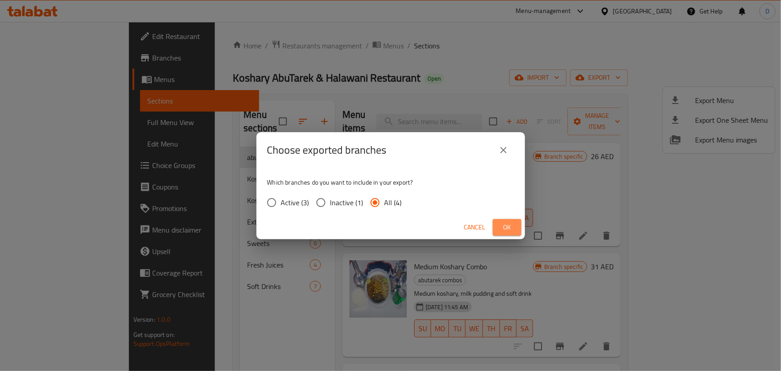
click at [510, 228] on span "Ok" at bounding box center [507, 227] width 14 height 11
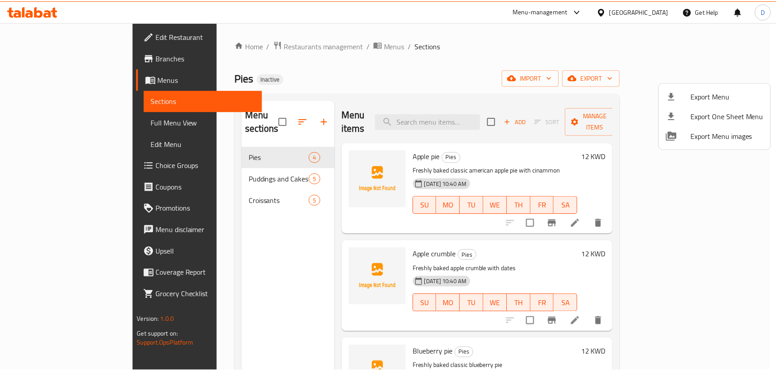
scroll to position [4, 0]
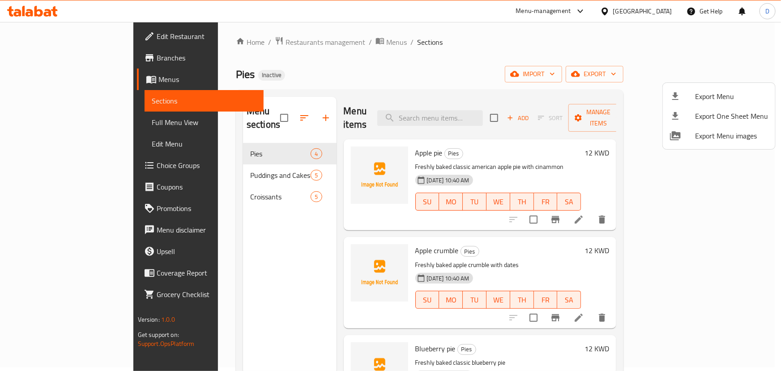
click at [306, 44] on div at bounding box center [390, 185] width 781 height 371
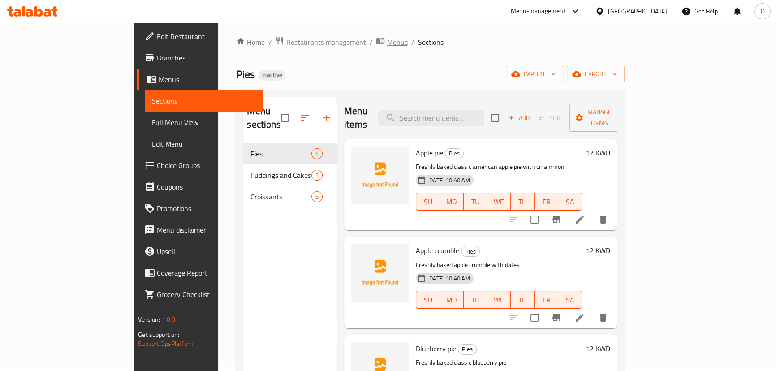
click at [386, 43] on span "Menus" at bounding box center [396, 42] width 21 height 11
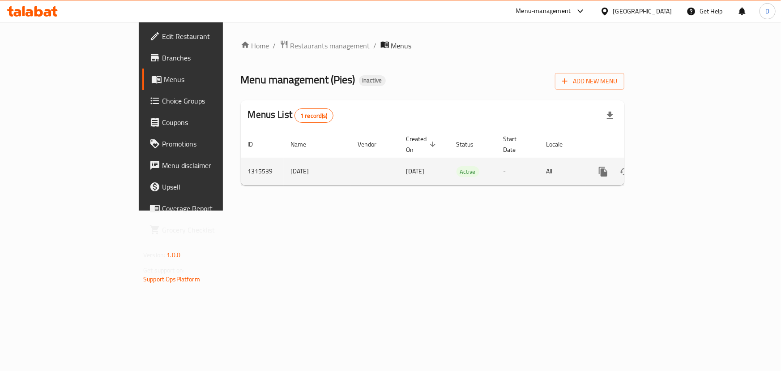
click at [672, 167] on icon "enhanced table" at bounding box center [668, 171] width 8 height 8
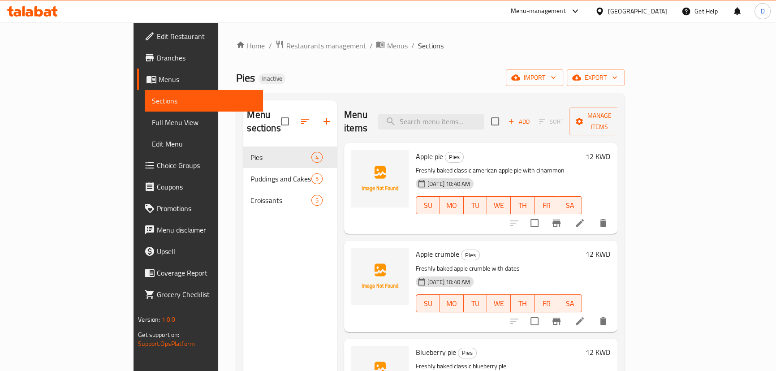
click at [51, 9] on icon at bounding box center [32, 11] width 51 height 11
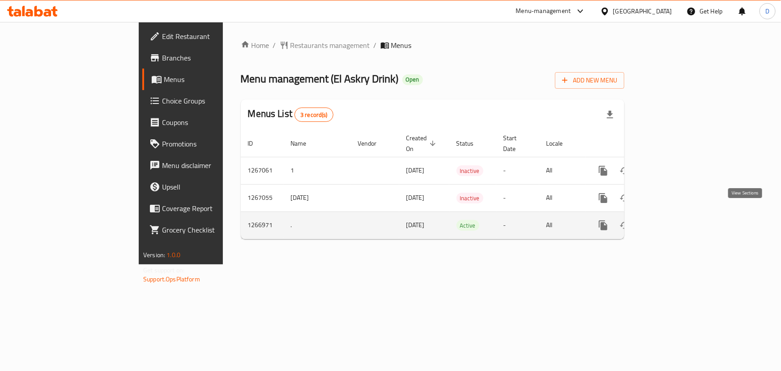
click at [674, 220] on icon "enhanced table" at bounding box center [668, 225] width 11 height 11
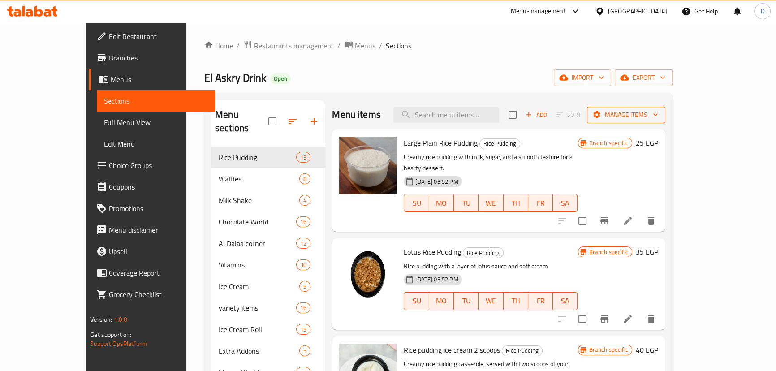
click at [658, 110] on span "Manage items" at bounding box center [626, 114] width 64 height 11
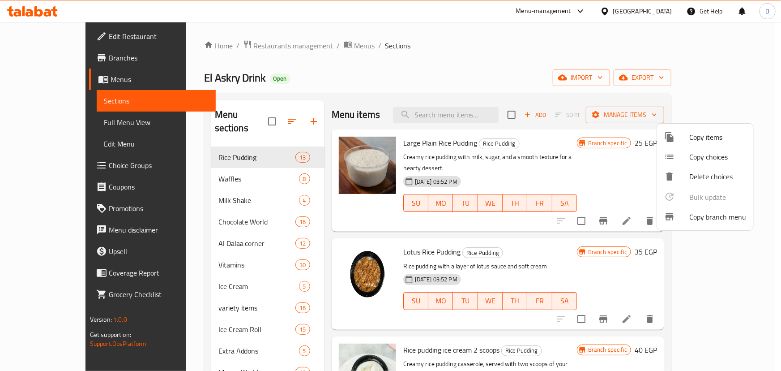
click at [702, 213] on span "Copy branch menu" at bounding box center [718, 216] width 57 height 11
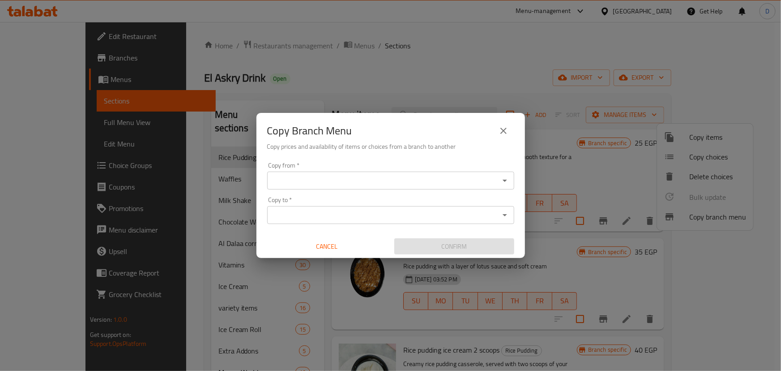
click at [365, 179] on input "Copy from   *" at bounding box center [383, 180] width 227 height 13
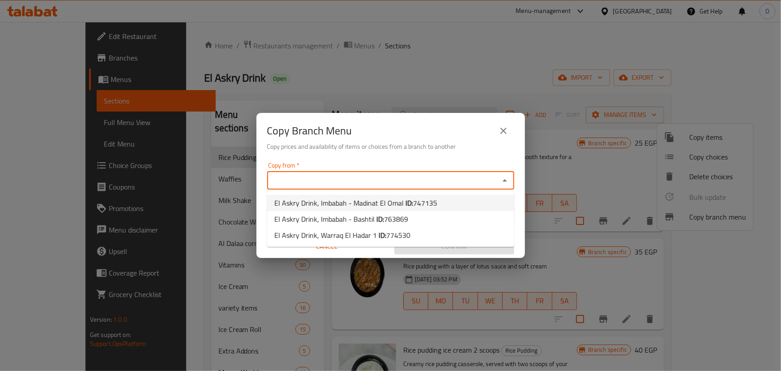
click at [368, 199] on span "El Askry Drink, Imbabah - Madinat El Omal ID: 747135" at bounding box center [356, 202] width 163 height 11
type input "El Askry Drink, Imbabah - Madinat El Omal"
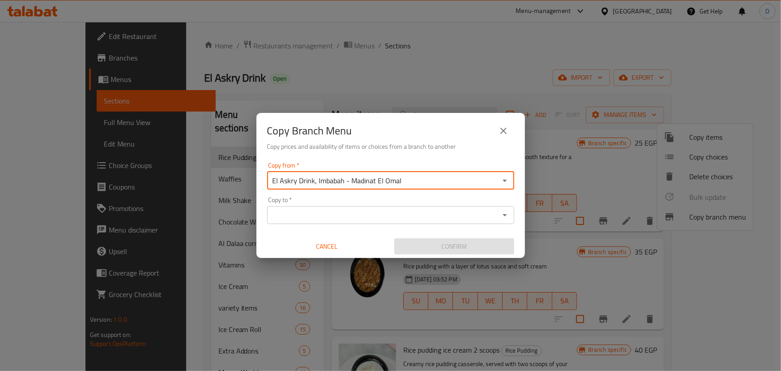
click at [368, 223] on div "Copy to *" at bounding box center [390, 215] width 247 height 18
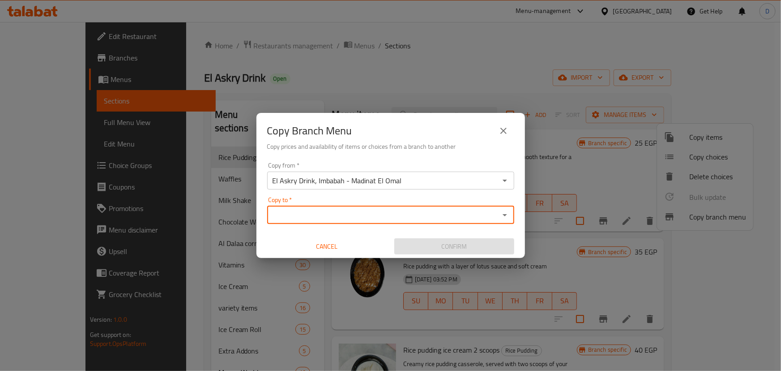
click at [374, 219] on input "Copy to   *" at bounding box center [383, 215] width 227 height 13
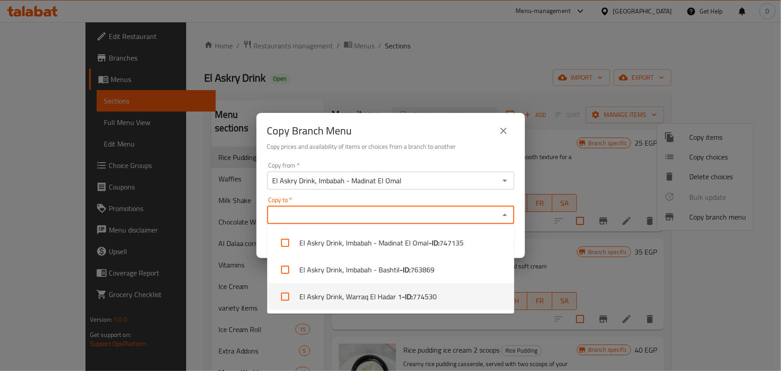
click at [367, 296] on li "El Askry Drink, Warraq El Hadar 1 - ID: 774530" at bounding box center [390, 296] width 247 height 27
checkbox input "true"
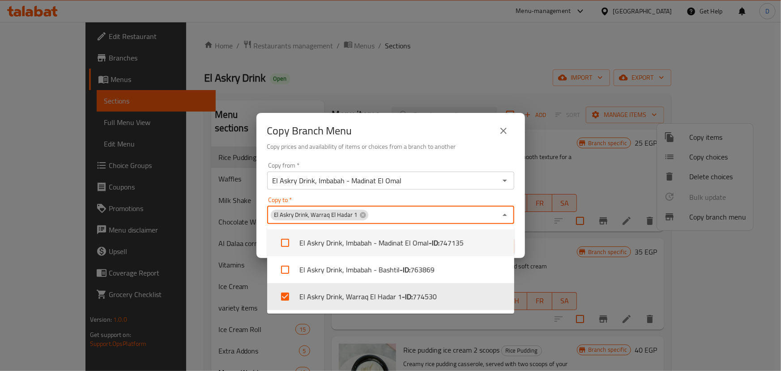
click at [415, 123] on div "Copy Branch Menu" at bounding box center [390, 130] width 247 height 21
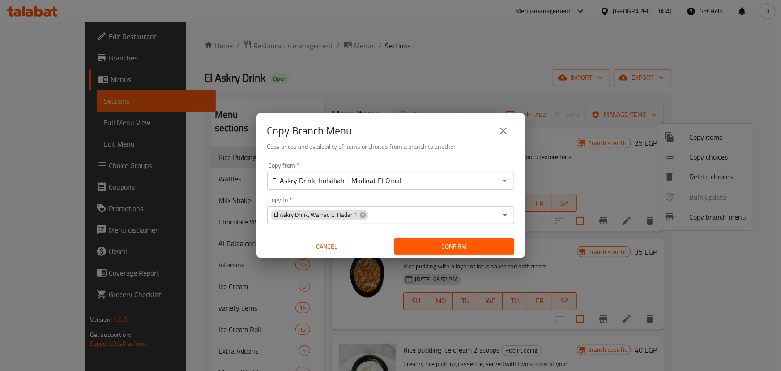
click at [438, 242] on span "Confirm" at bounding box center [455, 246] width 106 height 11
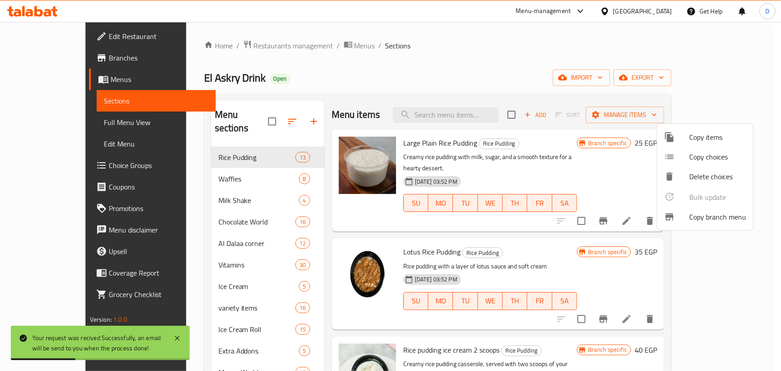
click at [734, 85] on div at bounding box center [390, 185] width 781 height 371
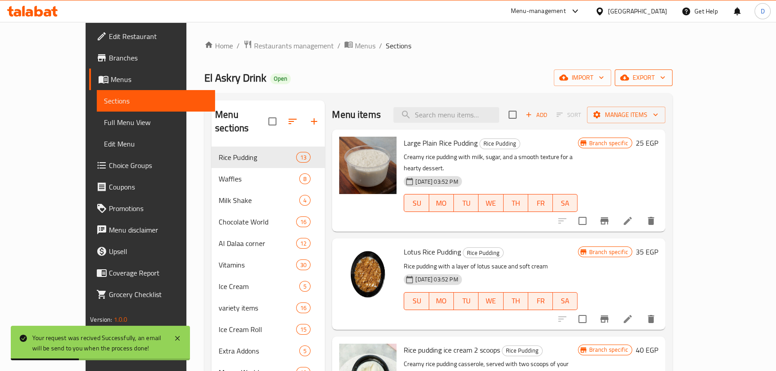
click at [665, 76] on span "export" at bounding box center [643, 77] width 43 height 11
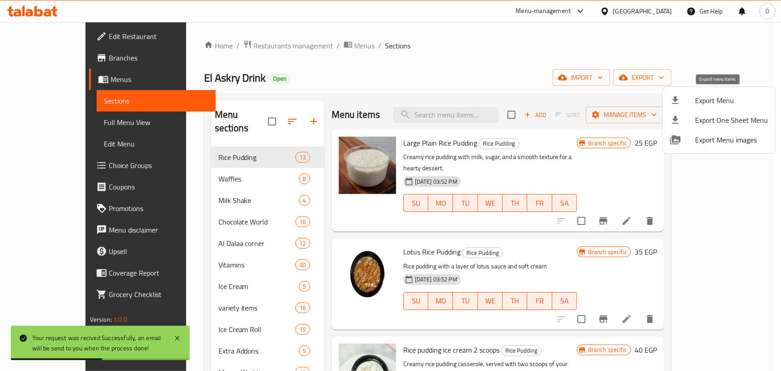
click at [730, 93] on li "Export Menu" at bounding box center [719, 100] width 112 height 20
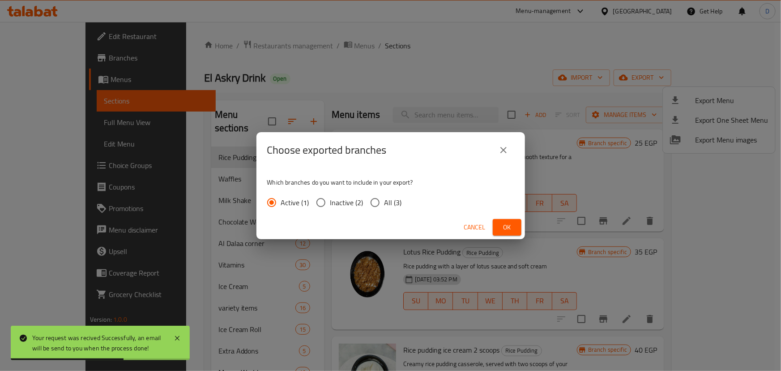
click at [389, 205] on span "All (3)" at bounding box center [393, 202] width 17 height 11
click at [385, 205] on input "All (3)" at bounding box center [375, 202] width 19 height 19
radio input "true"
click at [505, 227] on span "Ok" at bounding box center [507, 227] width 14 height 11
